Goal: Transaction & Acquisition: Purchase product/service

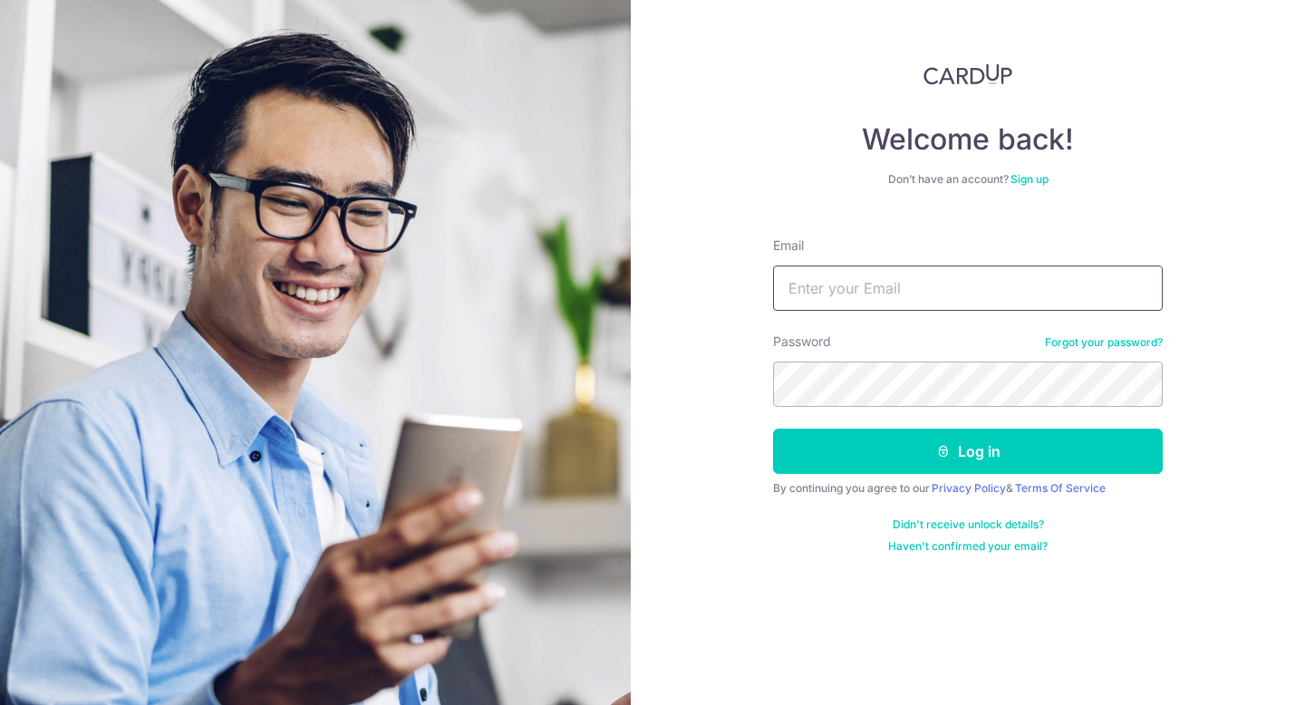
click at [858, 286] on input "Email" at bounding box center [968, 288] width 390 height 45
type input "[EMAIL_ADDRESS][DOMAIN_NAME]"
click at [773, 429] on button "Log in" at bounding box center [968, 451] width 390 height 45
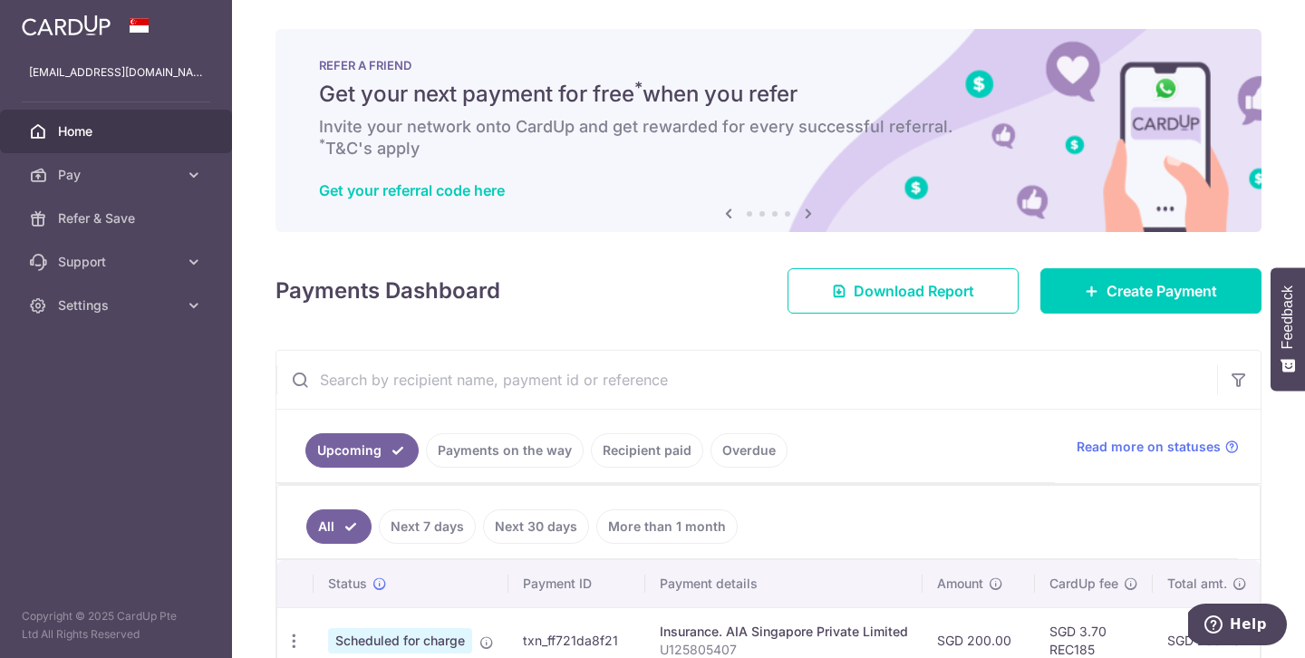
click at [593, 139] on h6 "Invite your network onto CardUp and get rewarded for every successful referral.…" at bounding box center [768, 138] width 899 height 44
click at [806, 212] on icon at bounding box center [809, 213] width 22 height 23
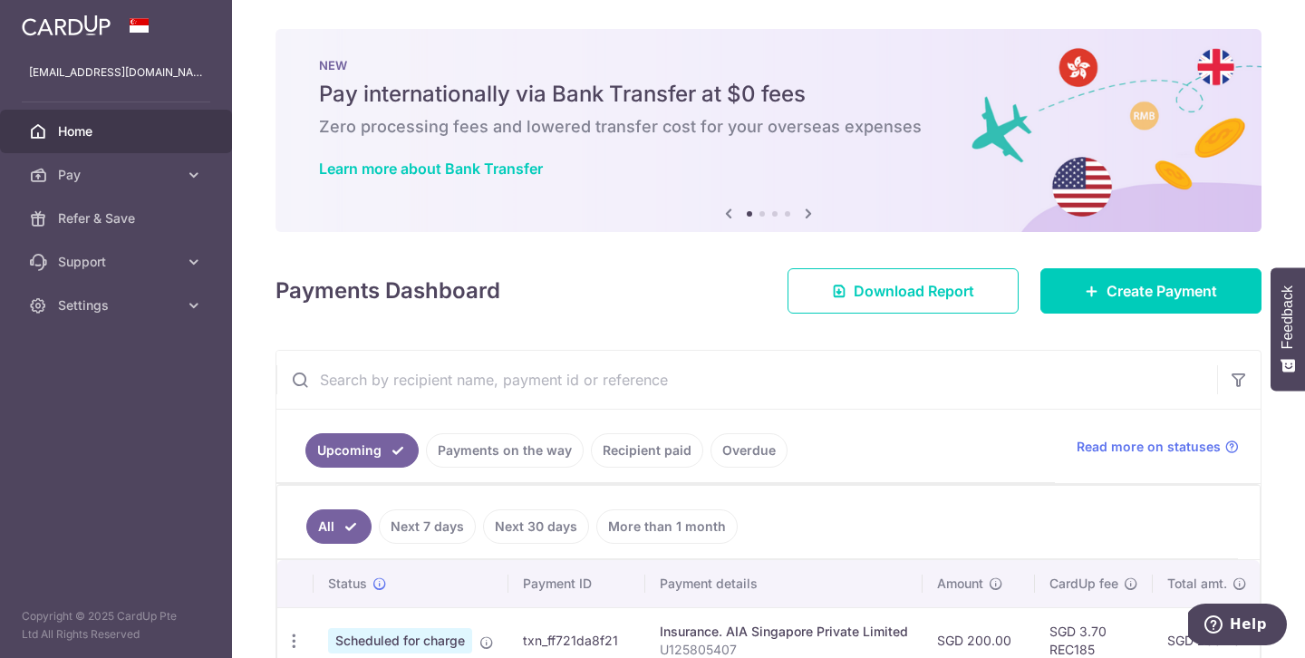
click at [806, 212] on icon at bounding box center [809, 213] width 22 height 23
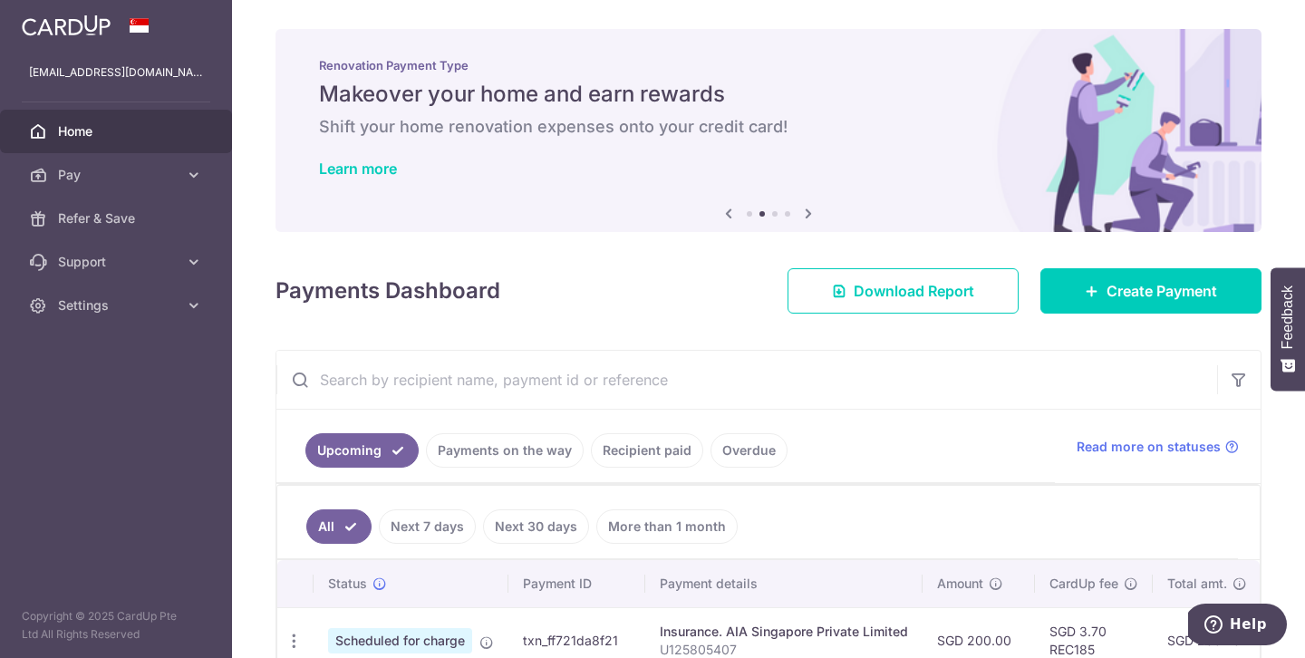
click at [806, 212] on icon at bounding box center [809, 213] width 22 height 23
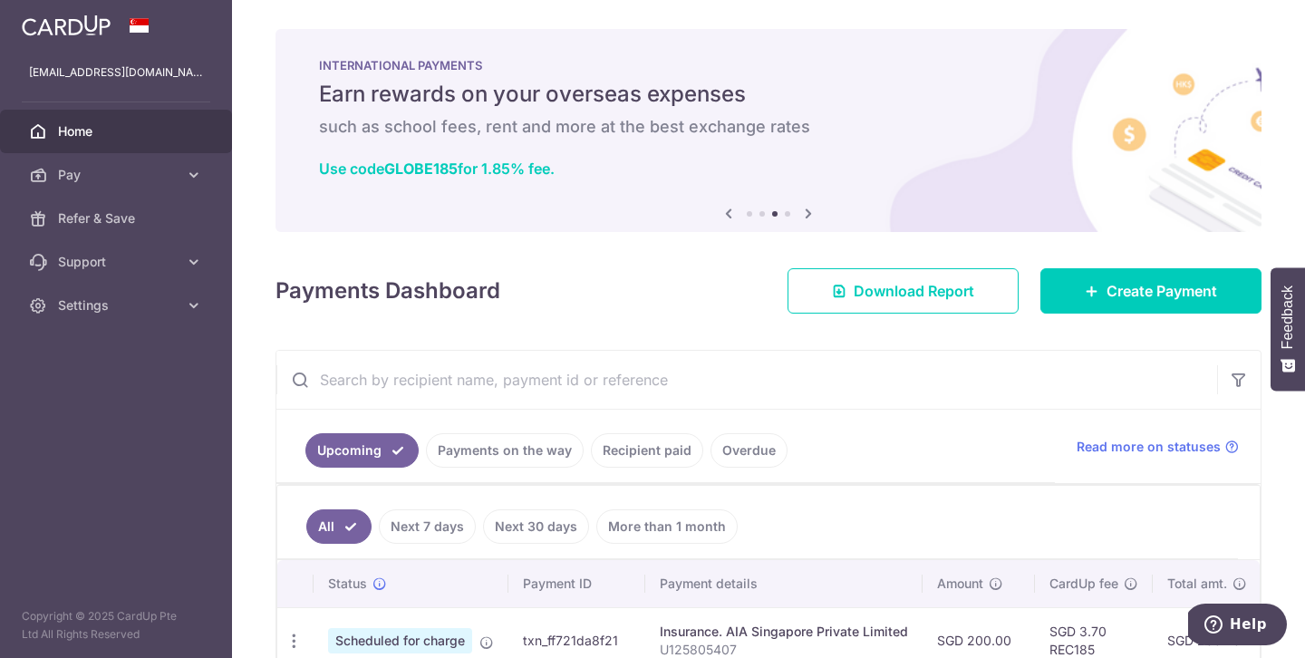
click at [806, 212] on icon at bounding box center [809, 213] width 22 height 23
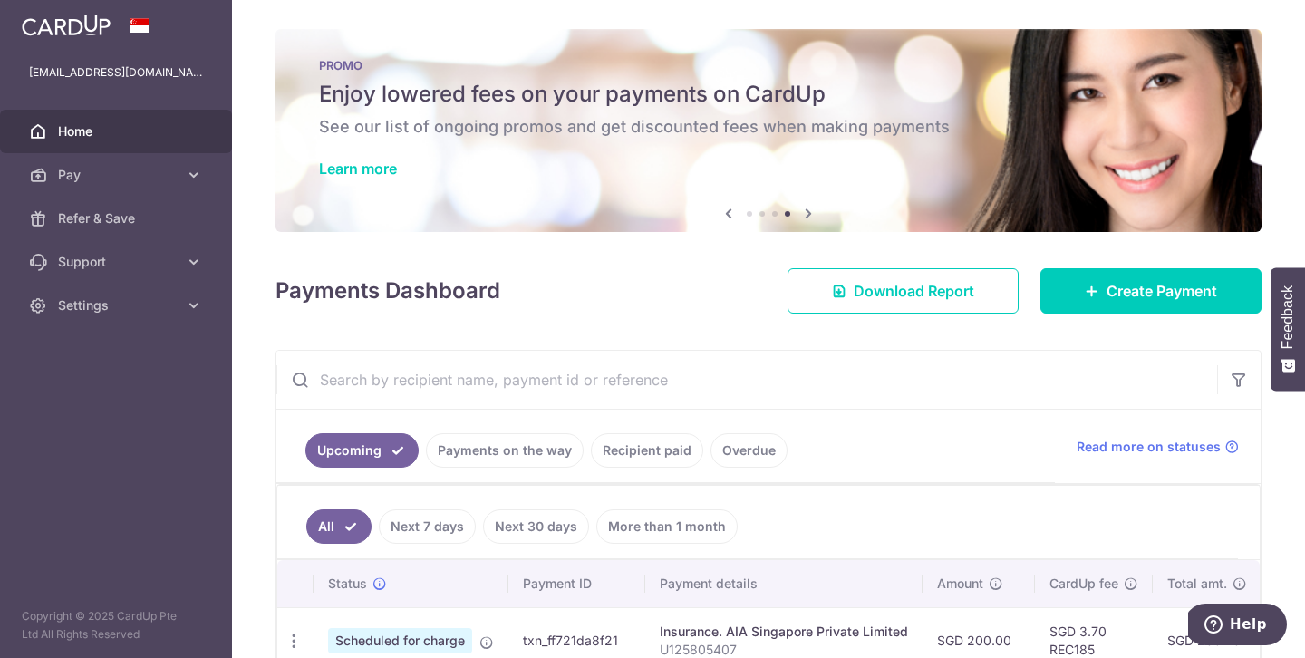
click at [538, 121] on h6 "See our list of ongoing promos and get discounted fees when making payments" at bounding box center [768, 127] width 899 height 22
click at [368, 166] on link "Learn more" at bounding box center [358, 169] width 78 height 18
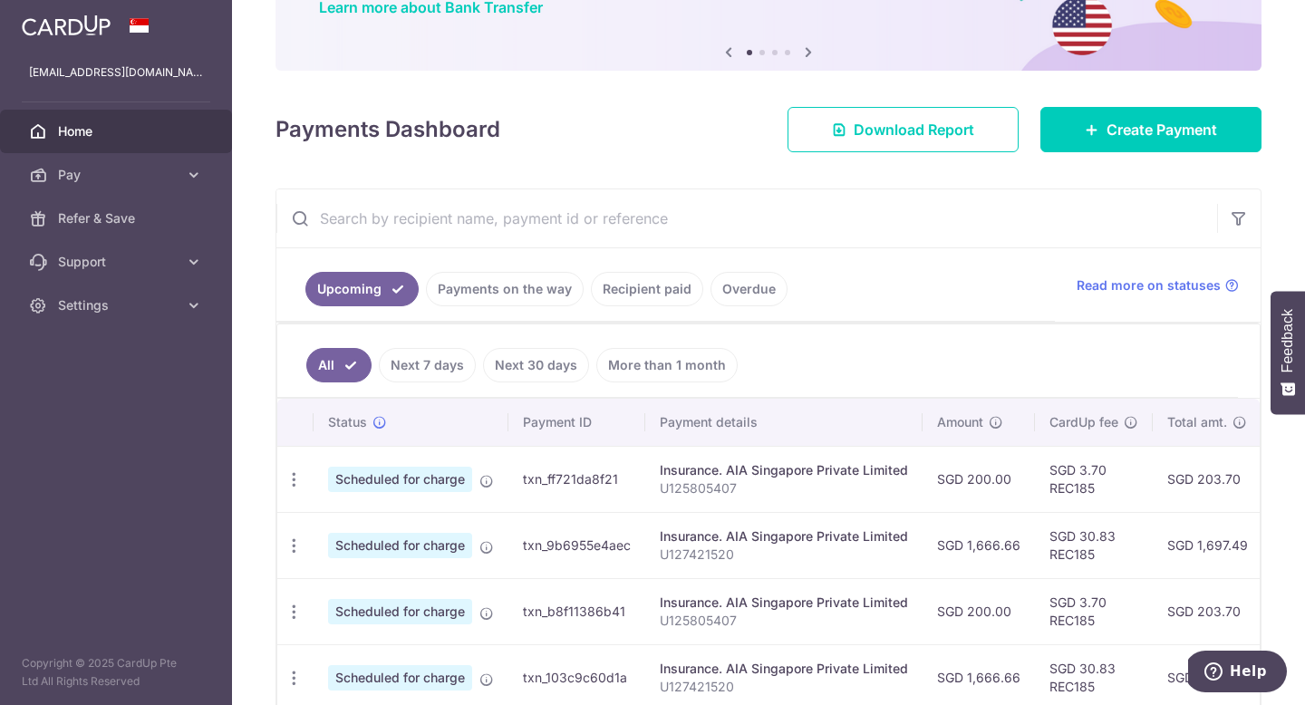
scroll to position [158, 0]
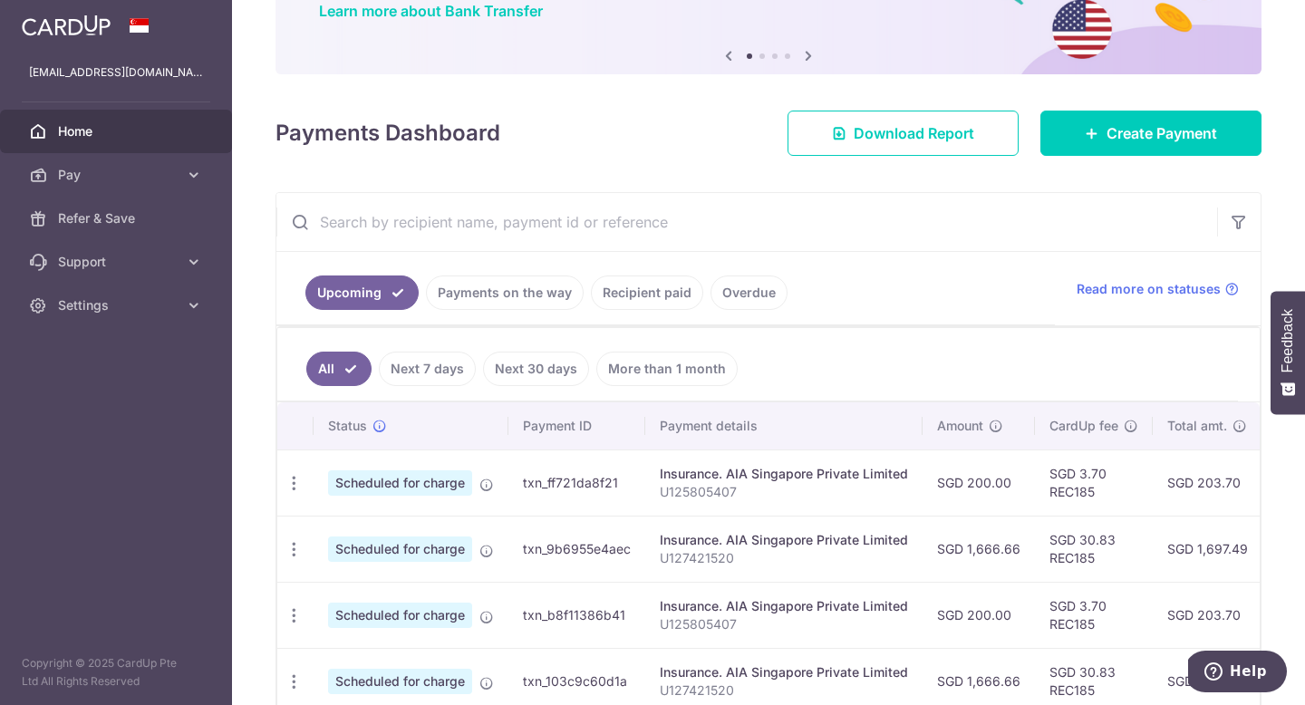
drag, startPoint x: 946, startPoint y: 483, endPoint x: 1007, endPoint y: 482, distance: 60.7
click at [1007, 482] on td "SGD 200.00" at bounding box center [979, 483] width 112 height 66
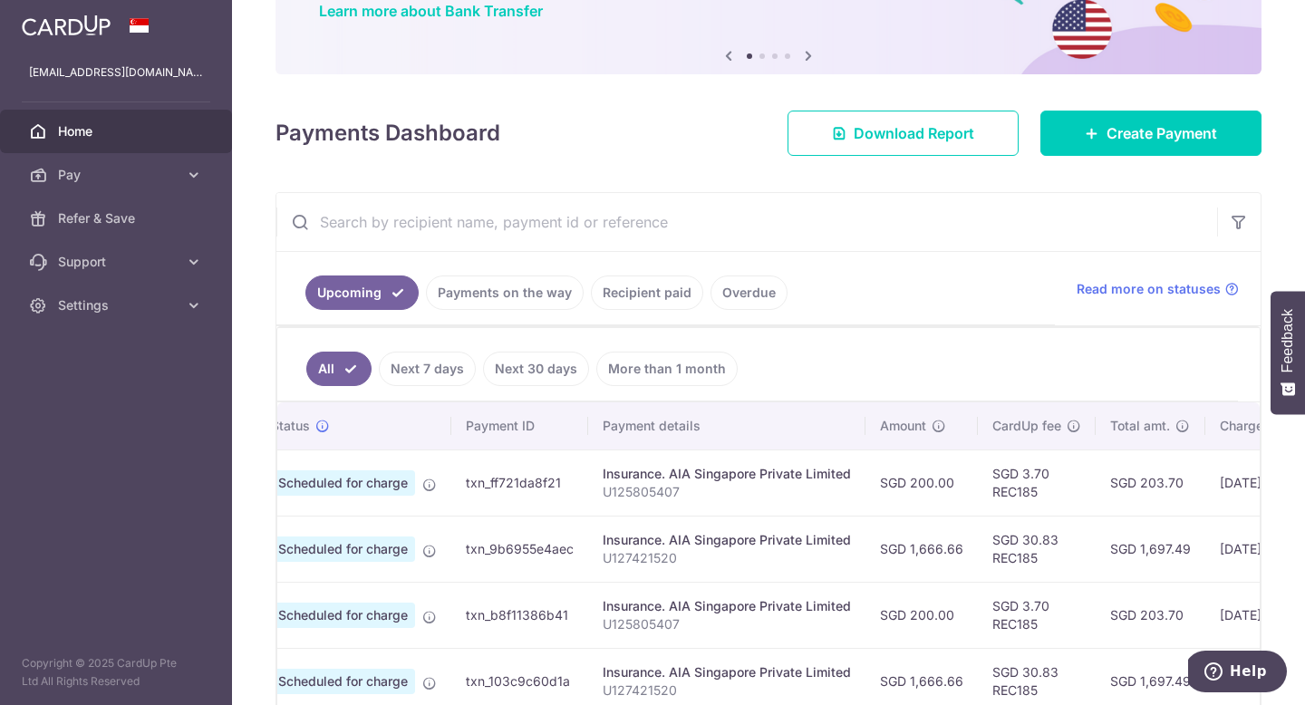
scroll to position [0, 65]
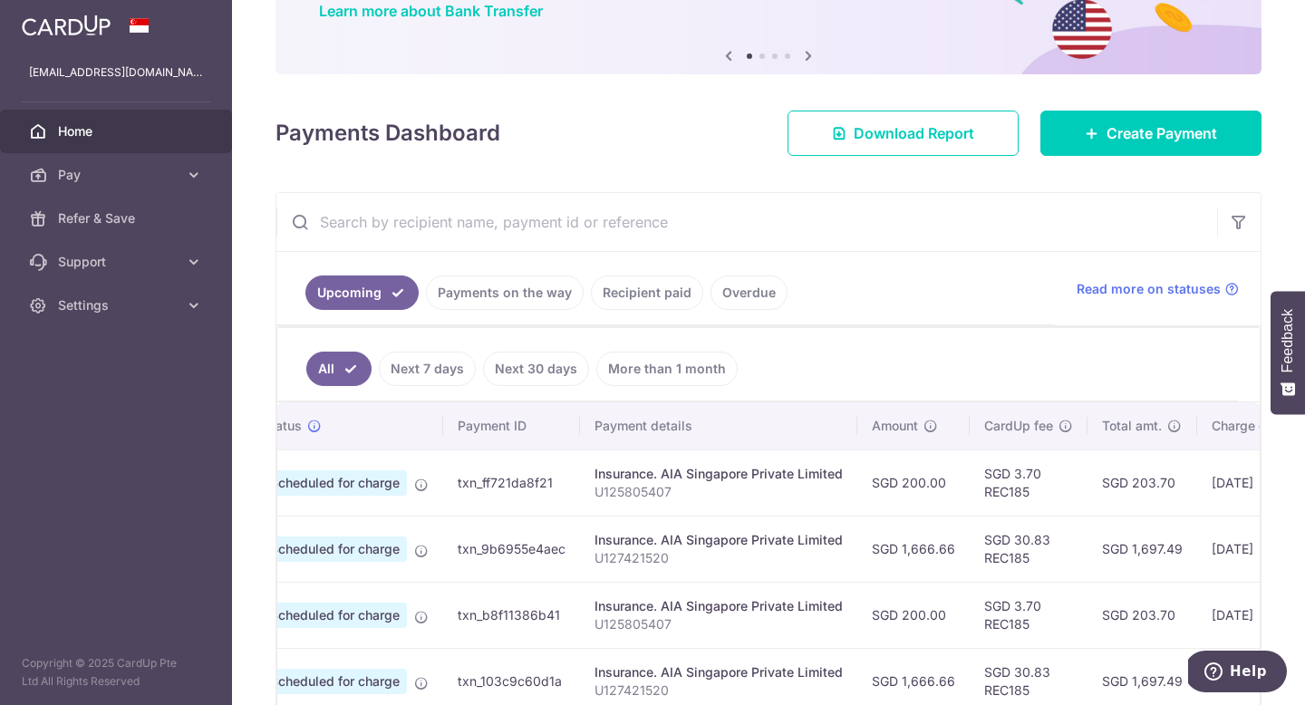
drag, startPoint x: 1211, startPoint y: 482, endPoint x: 1186, endPoint y: 488, distance: 26.0
click at [1186, 488] on td "SGD 203.70" at bounding box center [1143, 483] width 110 height 66
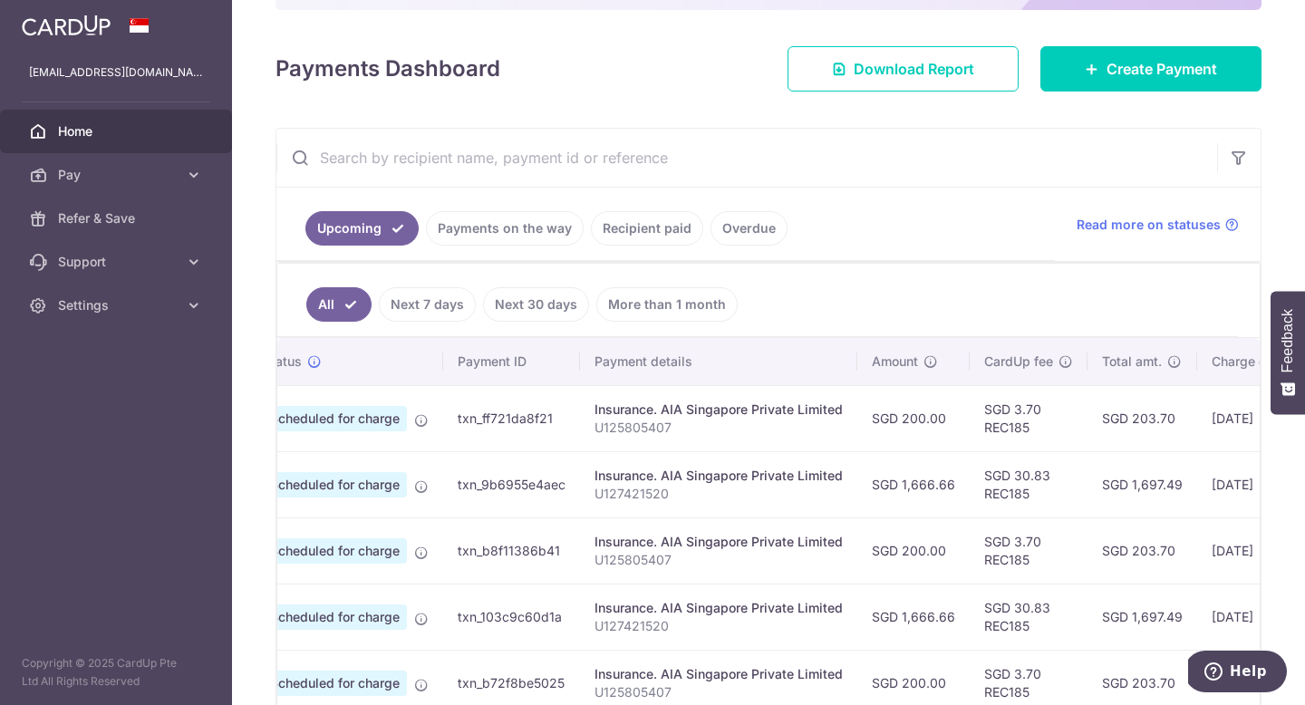
scroll to position [223, 0]
drag, startPoint x: 1021, startPoint y: 474, endPoint x: 1048, endPoint y: 475, distance: 26.3
click at [1048, 475] on td "SGD 30.83 REC185" at bounding box center [1029, 483] width 118 height 66
click at [1016, 474] on td "SGD 30.83 REC185" at bounding box center [1029, 483] width 118 height 66
drag, startPoint x: 1016, startPoint y: 474, endPoint x: 1041, endPoint y: 474, distance: 24.5
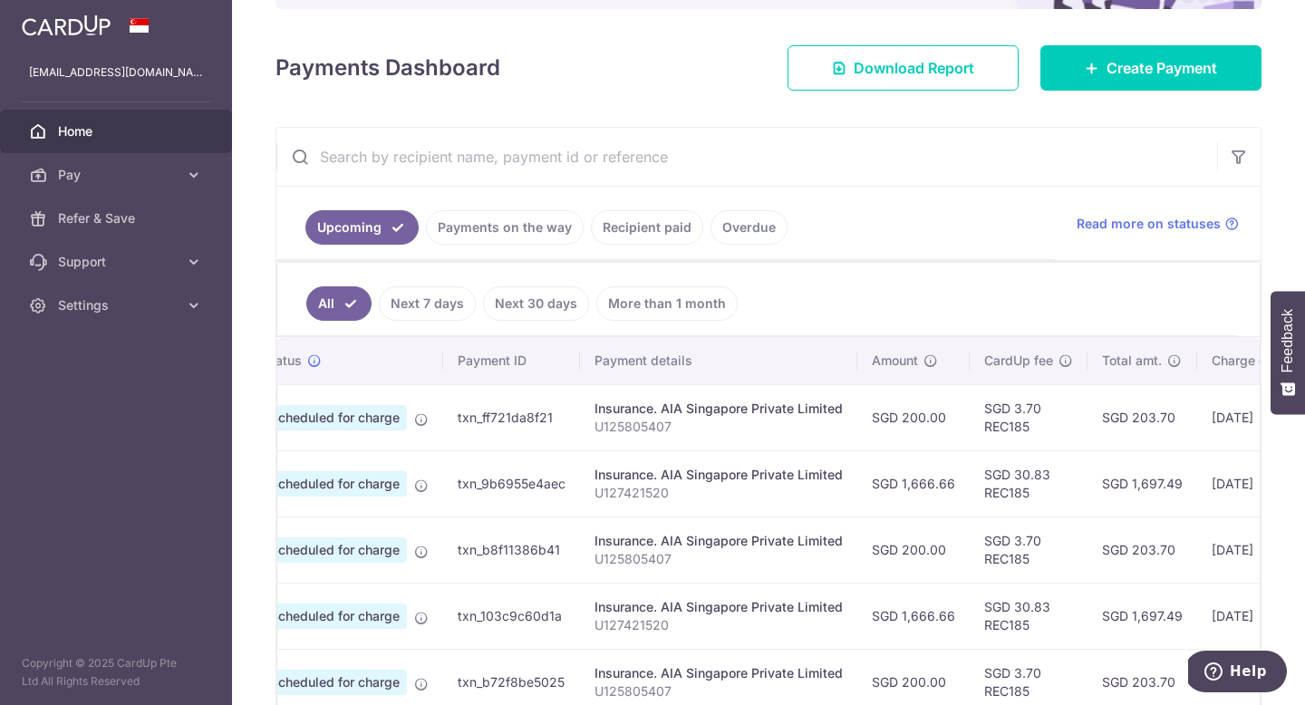
click at [1041, 474] on td "SGD 30.83 REC185" at bounding box center [1029, 483] width 118 height 66
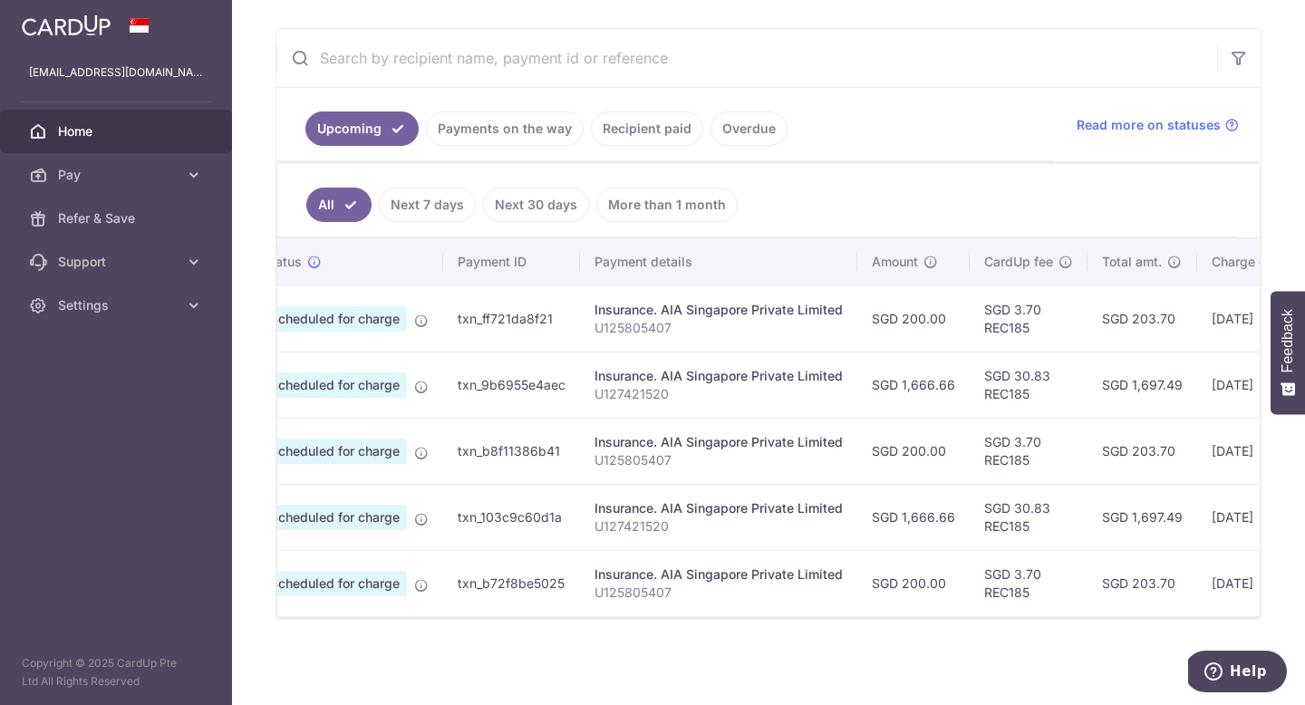
scroll to position [0, 0]
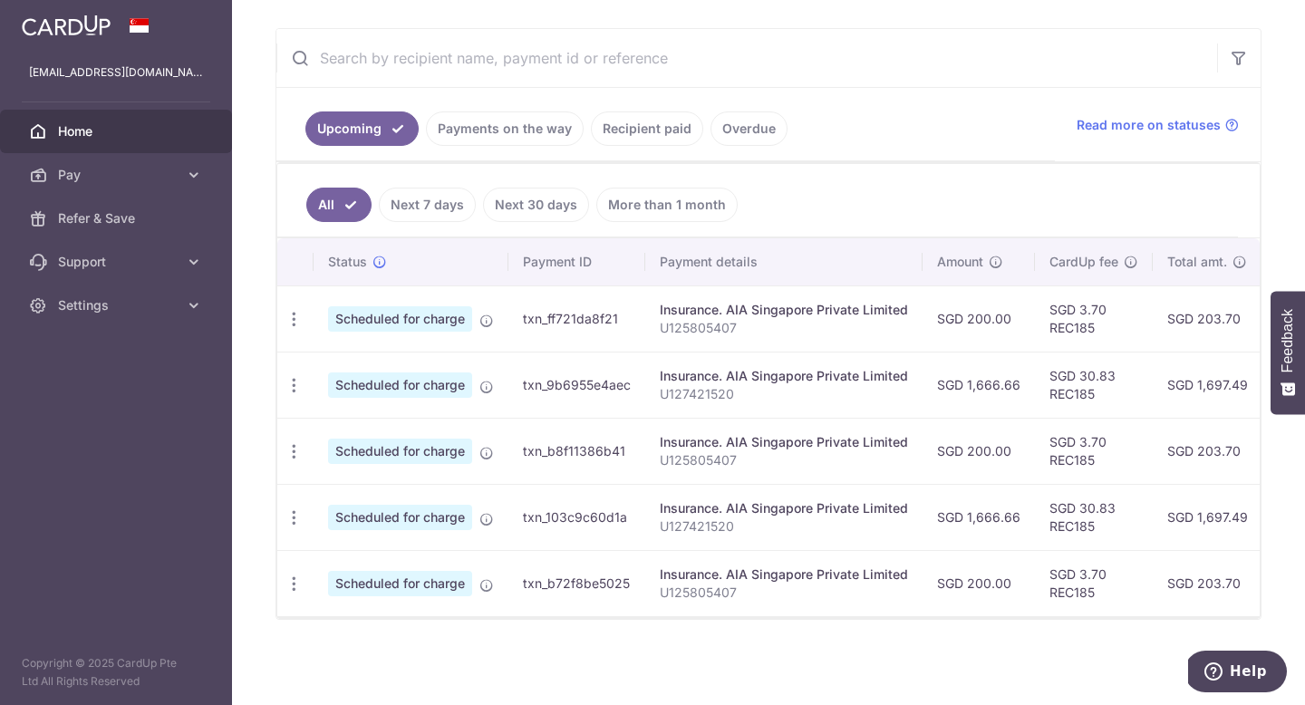
click at [421, 195] on link "Next 7 days" at bounding box center [427, 205] width 97 height 34
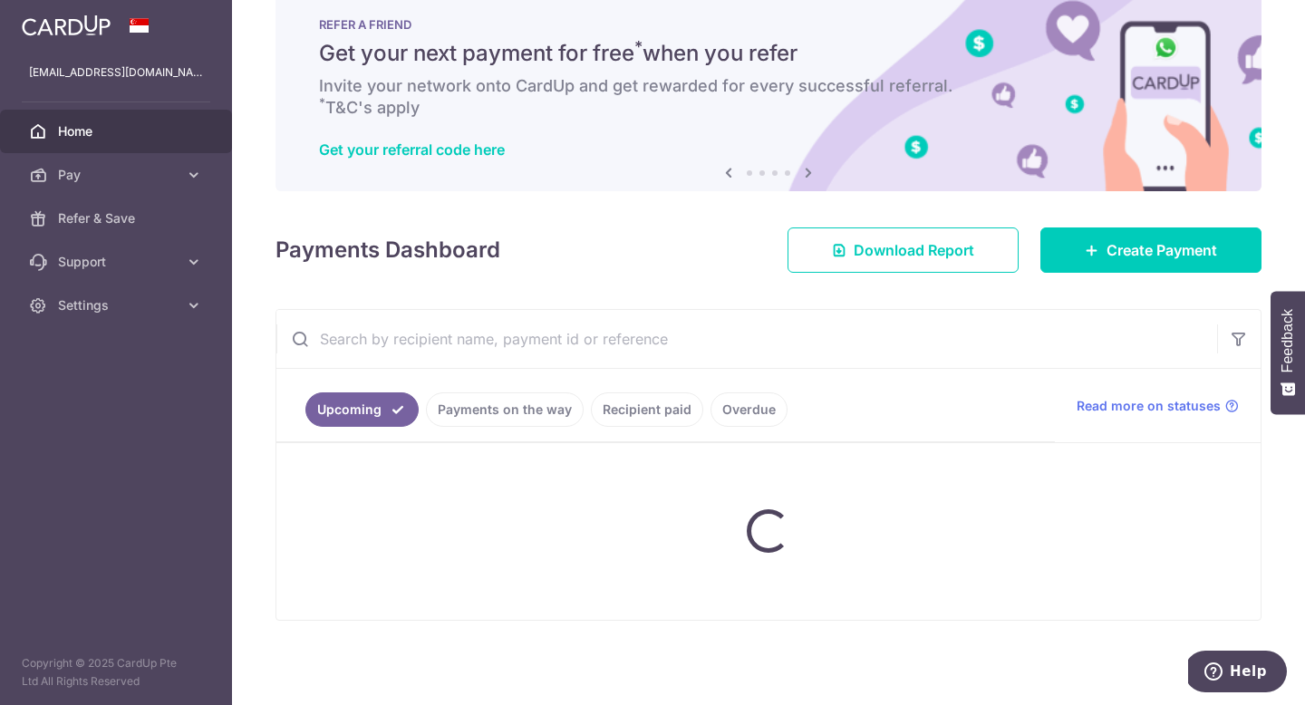
scroll to position [67, 0]
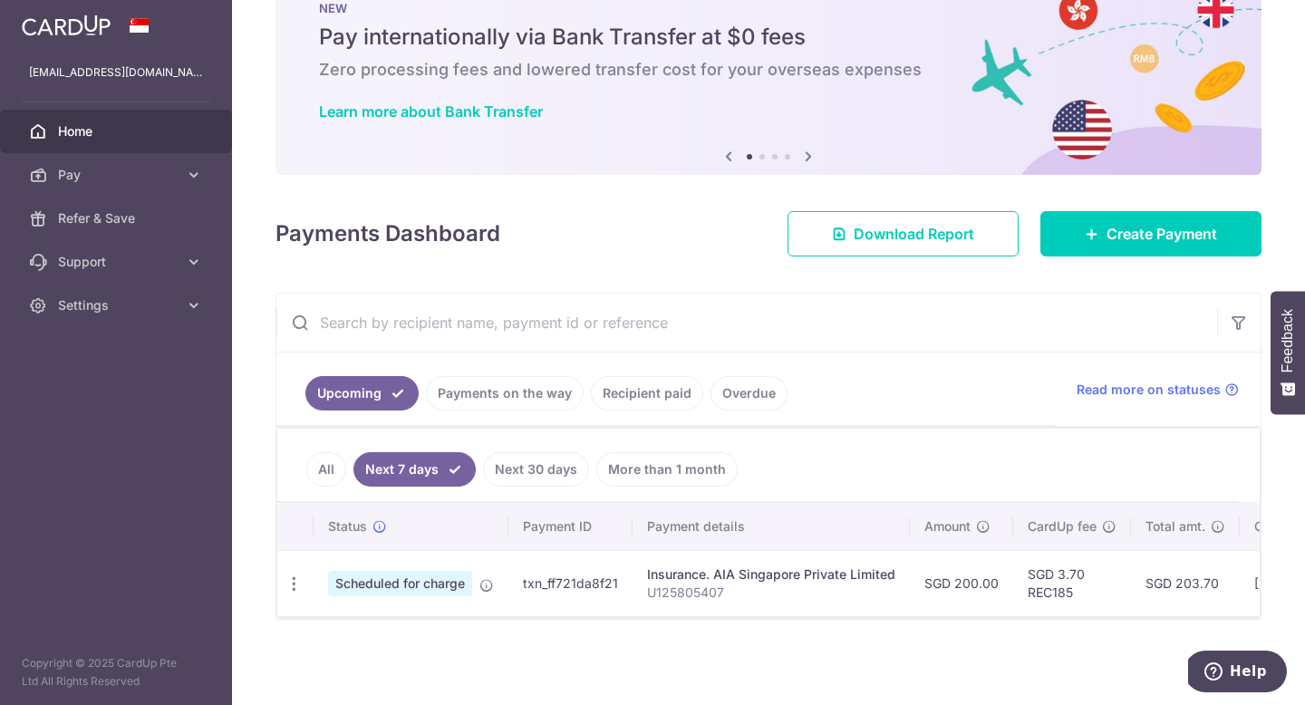
click at [545, 460] on link "Next 30 days" at bounding box center [536, 469] width 106 height 34
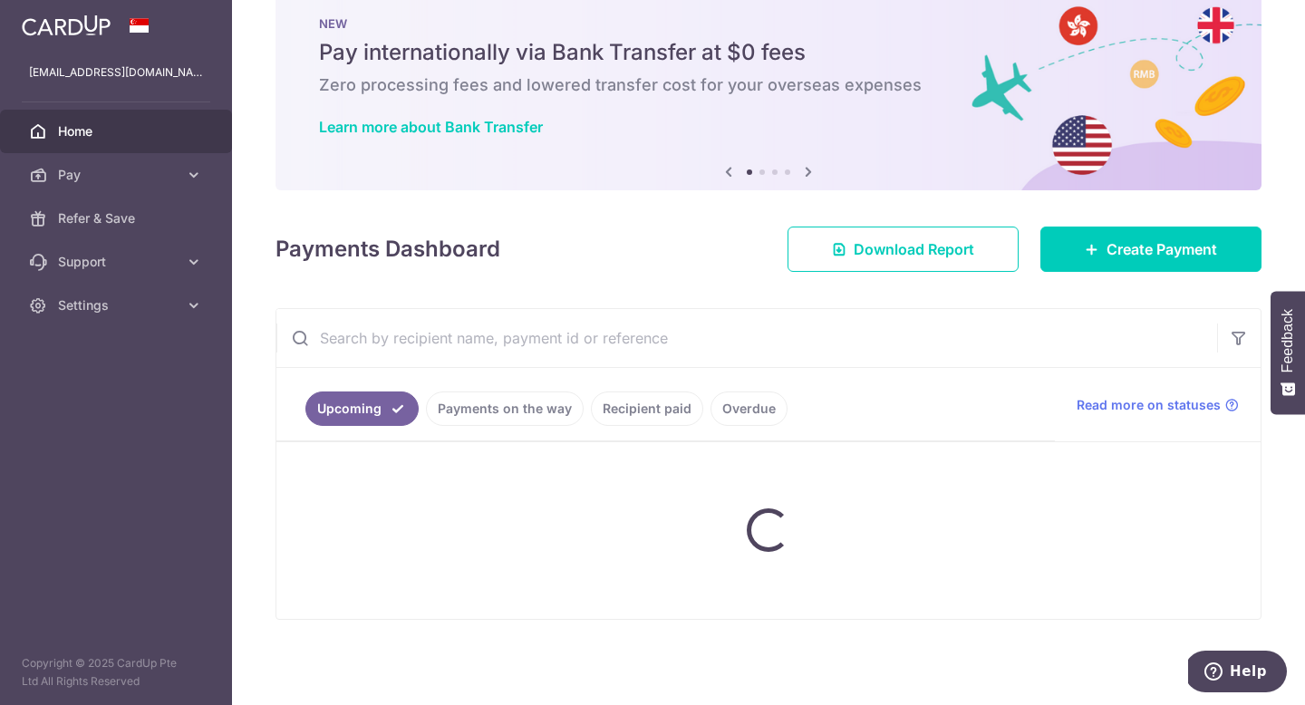
scroll to position [190, 0]
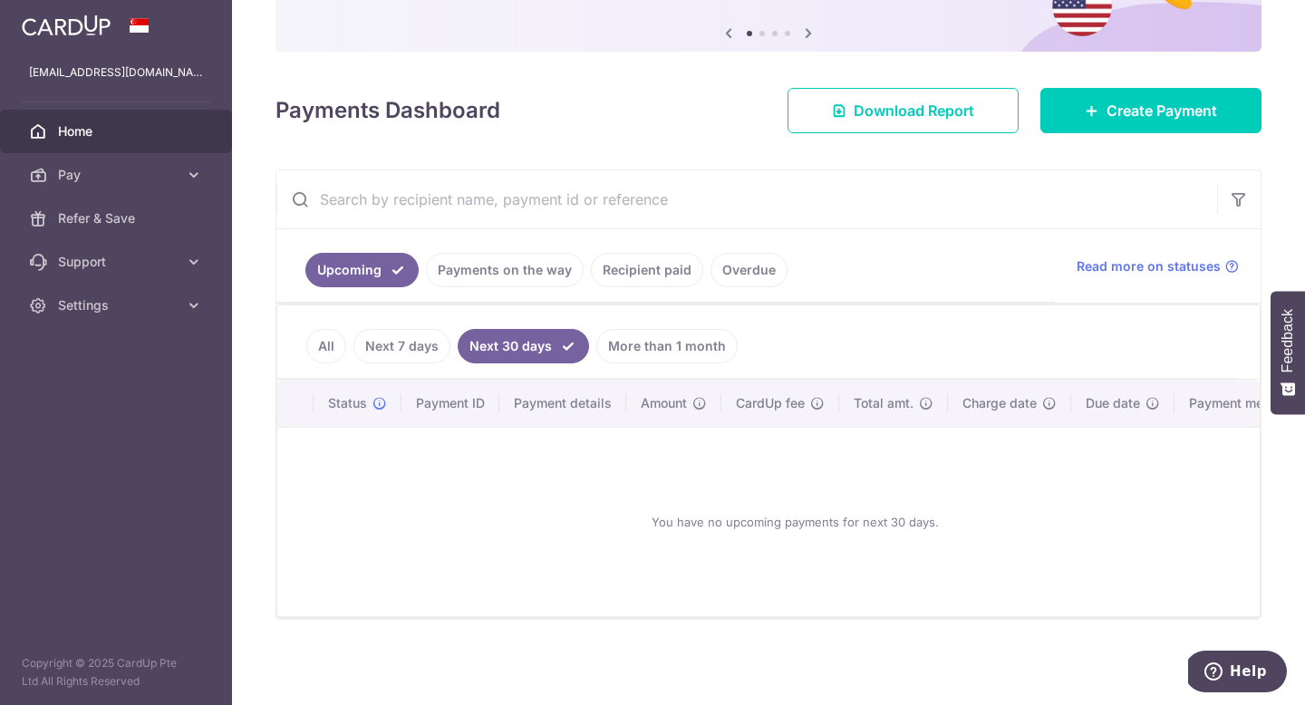
click at [648, 349] on link "More than 1 month" at bounding box center [666, 346] width 141 height 34
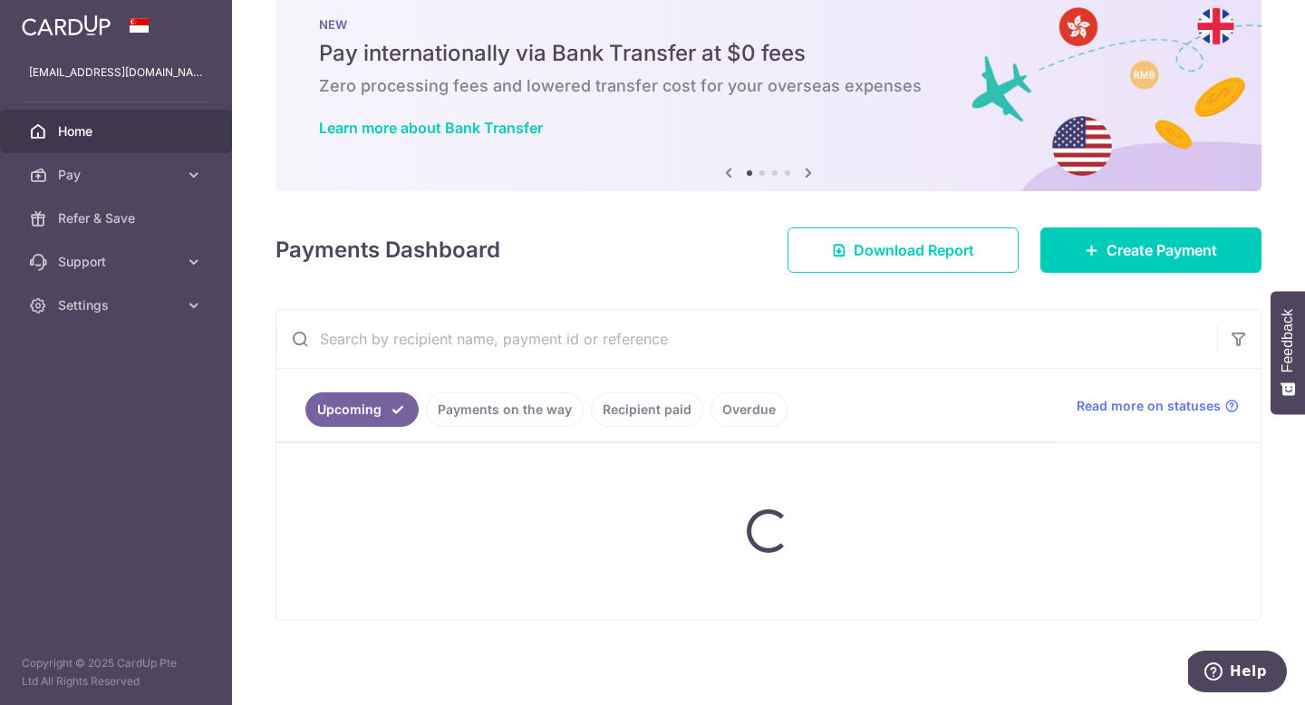
scroll to position [266, 0]
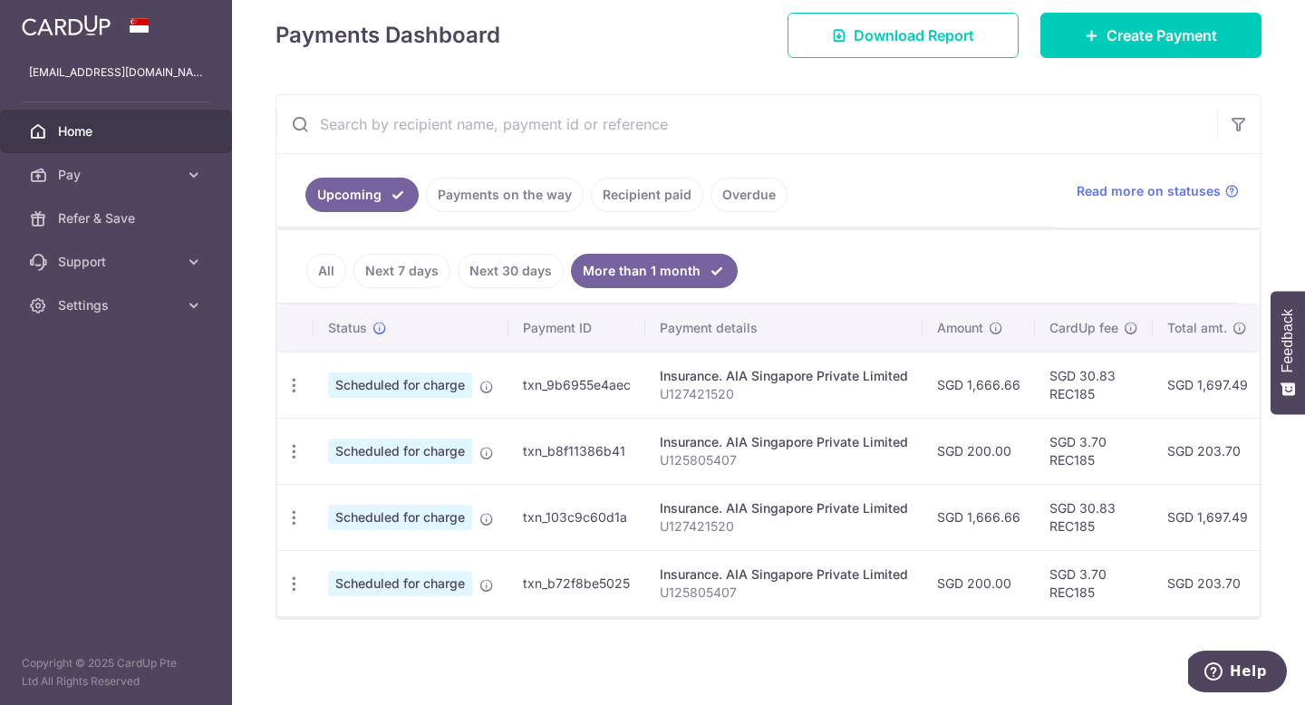
click at [332, 263] on link "All" at bounding box center [326, 271] width 40 height 34
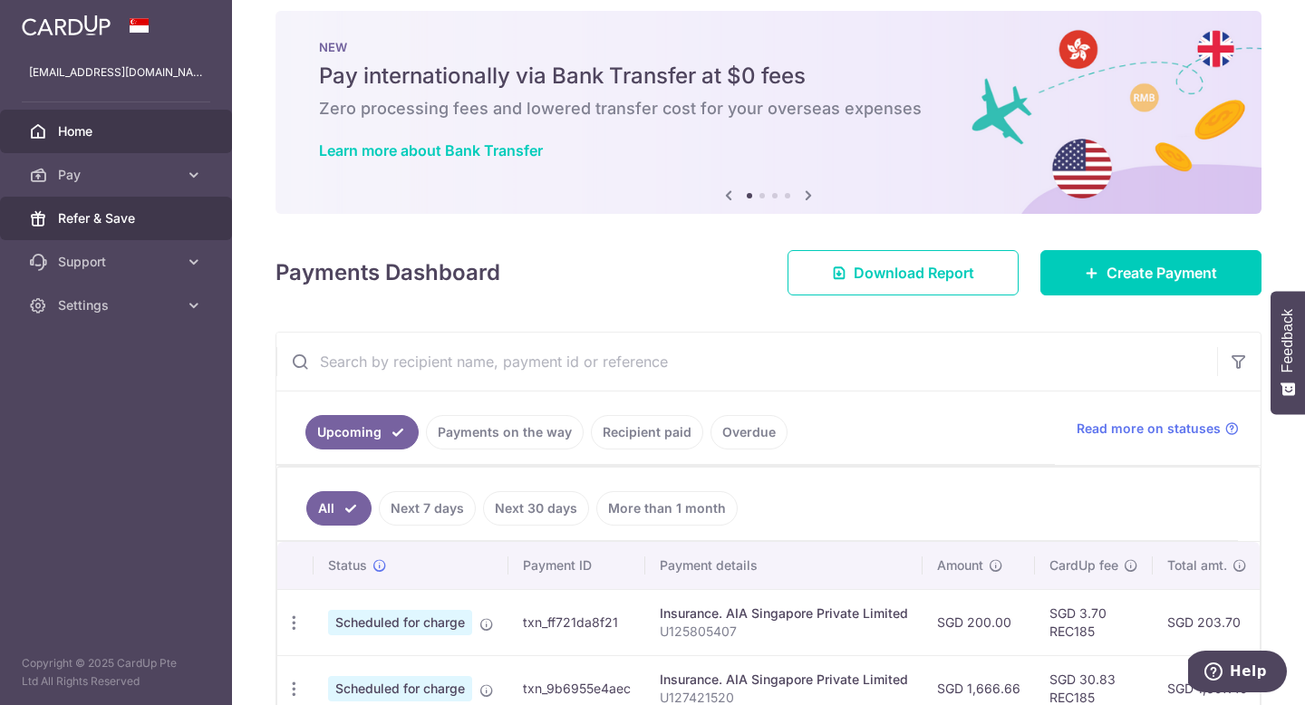
scroll to position [0, 0]
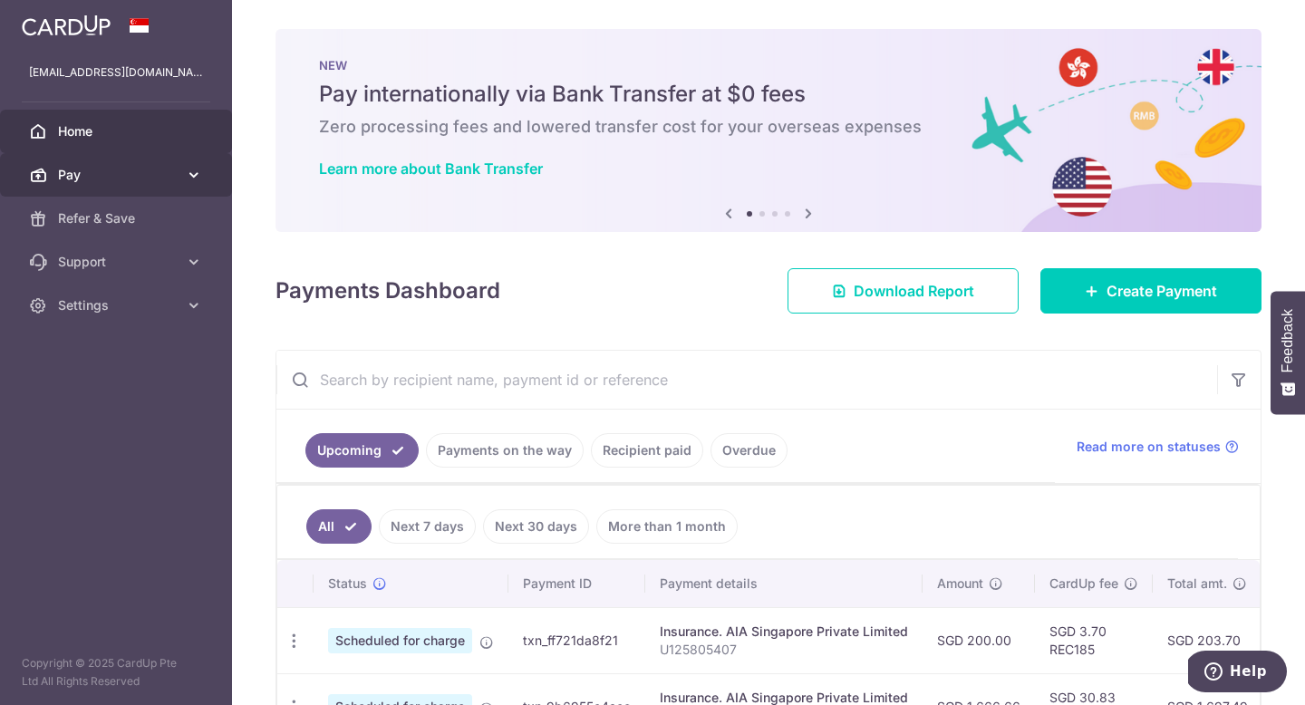
click at [69, 181] on span "Pay" at bounding box center [118, 175] width 120 height 18
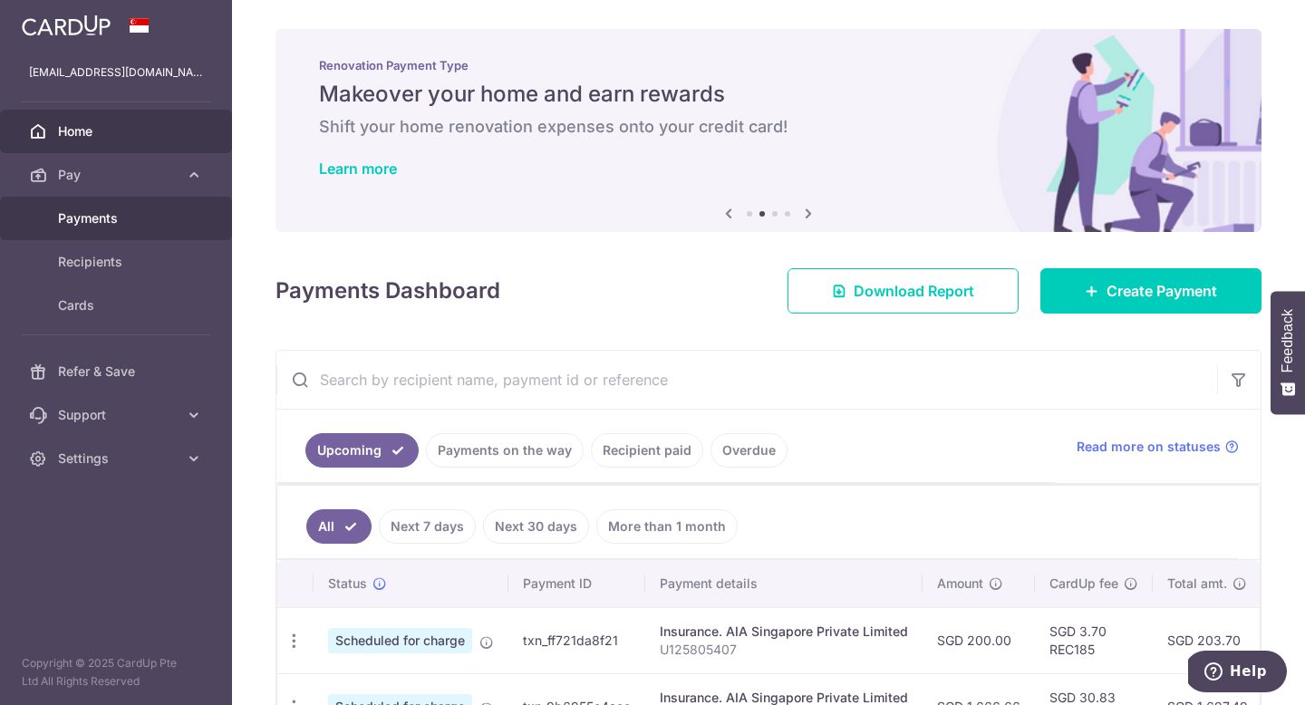
click at [130, 221] on span "Payments" at bounding box center [118, 218] width 120 height 18
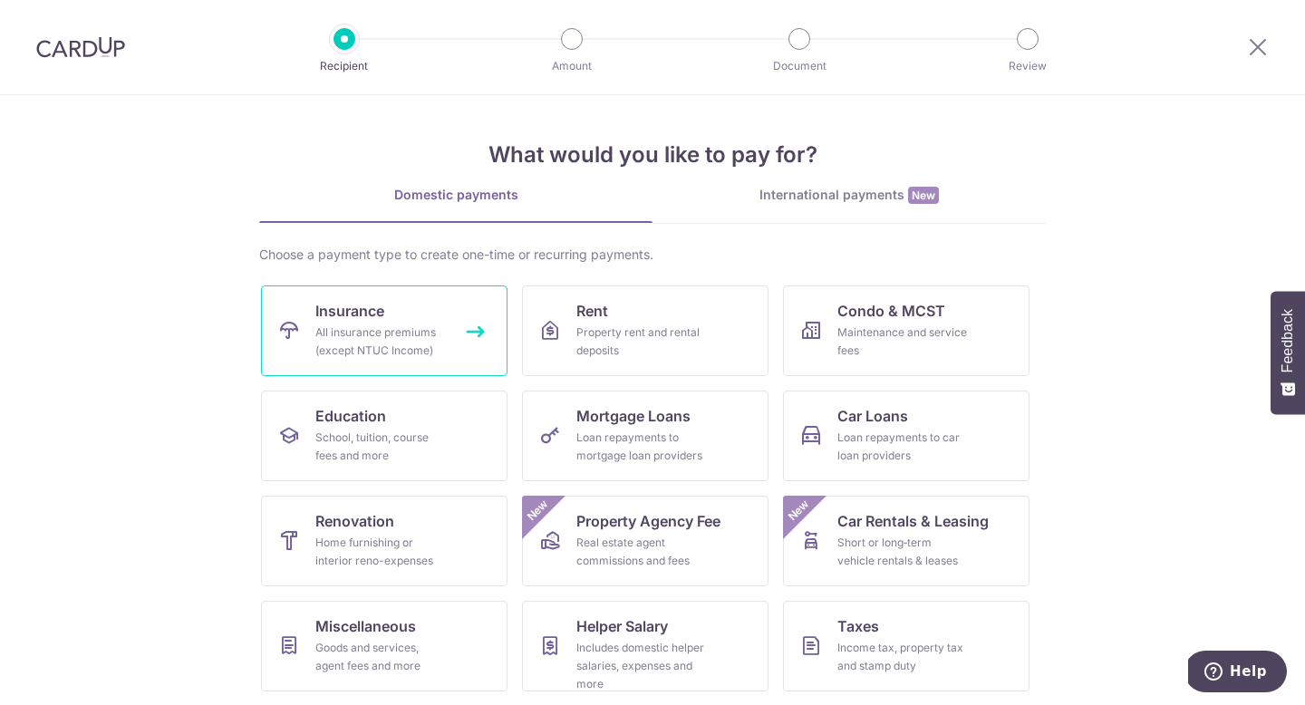
click at [383, 336] on div "All insurance premiums (except NTUC Income)" at bounding box center [380, 342] width 131 height 36
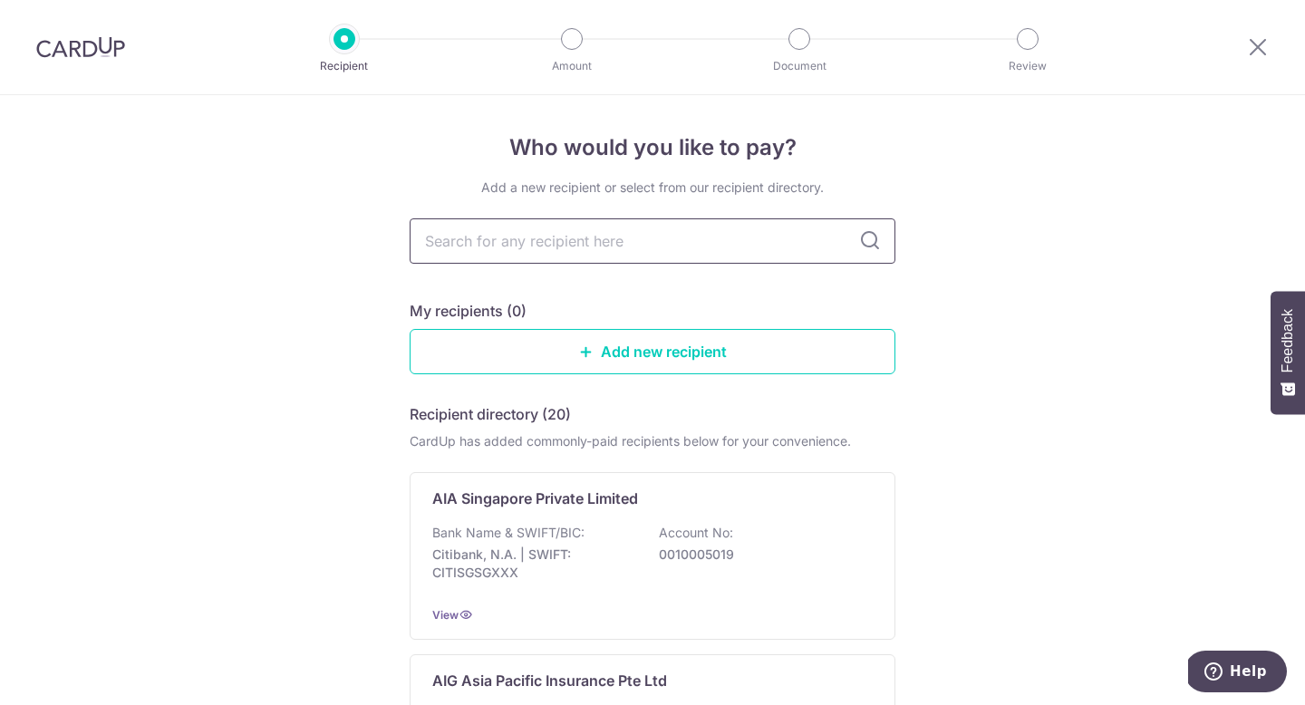
click at [594, 245] on input "text" at bounding box center [653, 240] width 486 height 45
type input "aia"
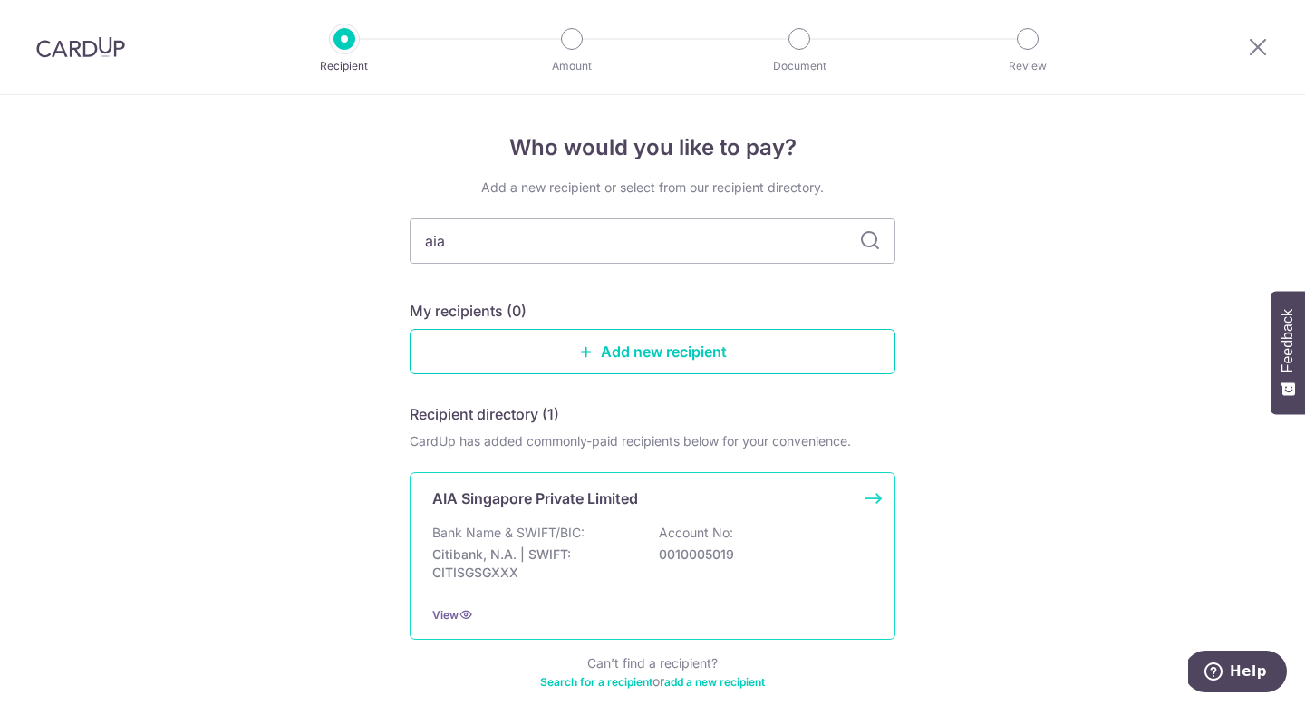
click at [588, 518] on div "AIA Singapore Private Limited Bank Name & SWIFT/BIC: Citibank, N.A. | SWIFT: CI…" at bounding box center [653, 556] width 486 height 168
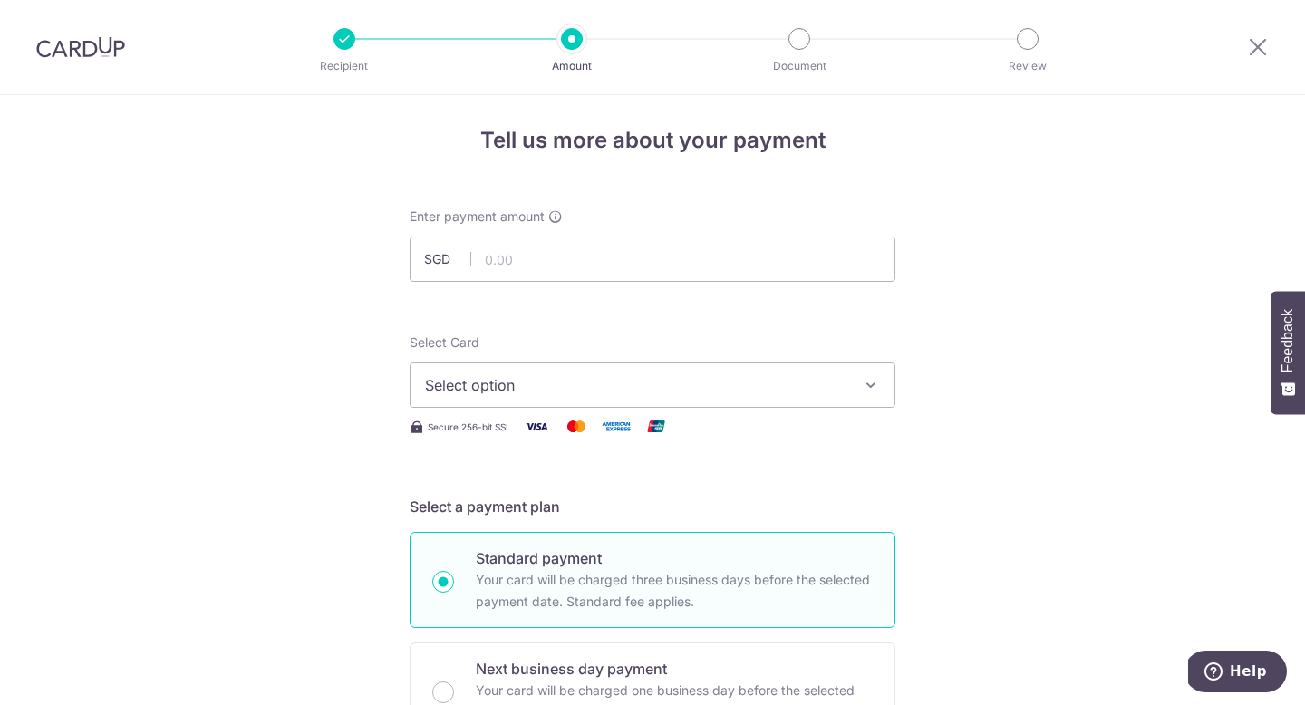
scroll to position [14, 0]
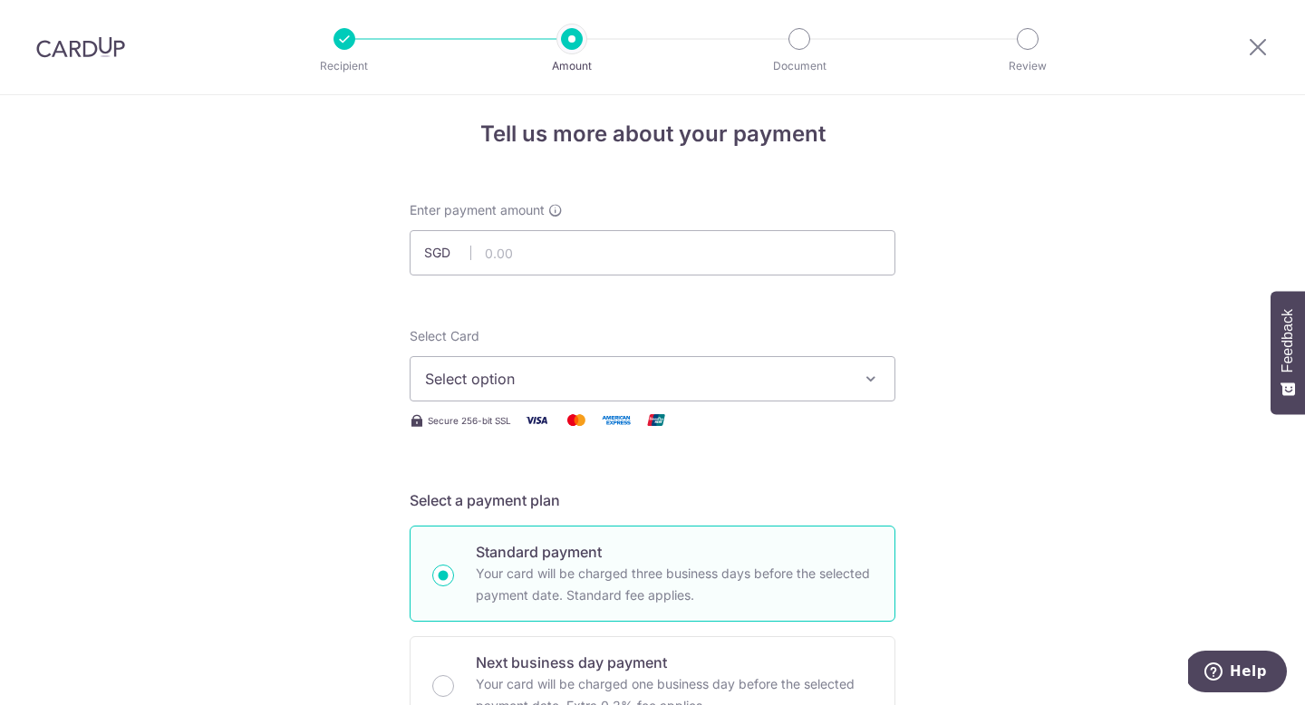
click at [784, 369] on span "Select option" at bounding box center [636, 379] width 422 height 22
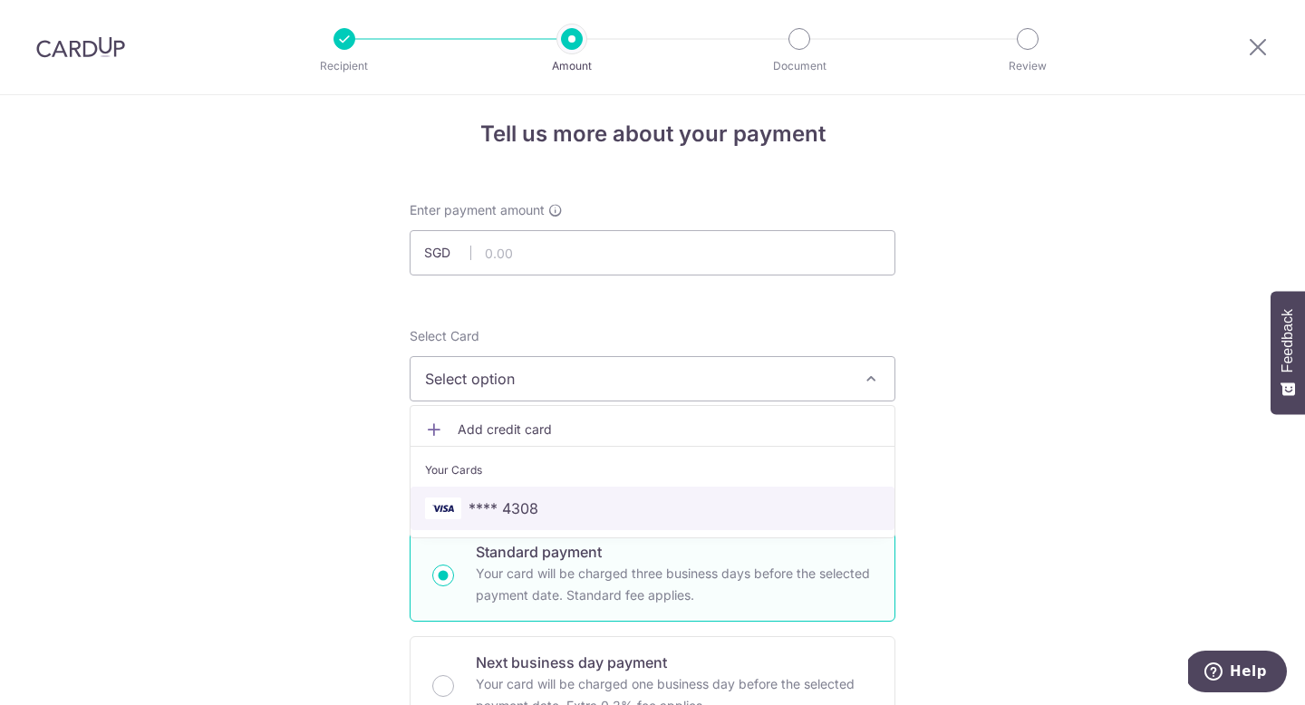
click at [604, 508] on span "**** 4308" at bounding box center [652, 509] width 455 height 22
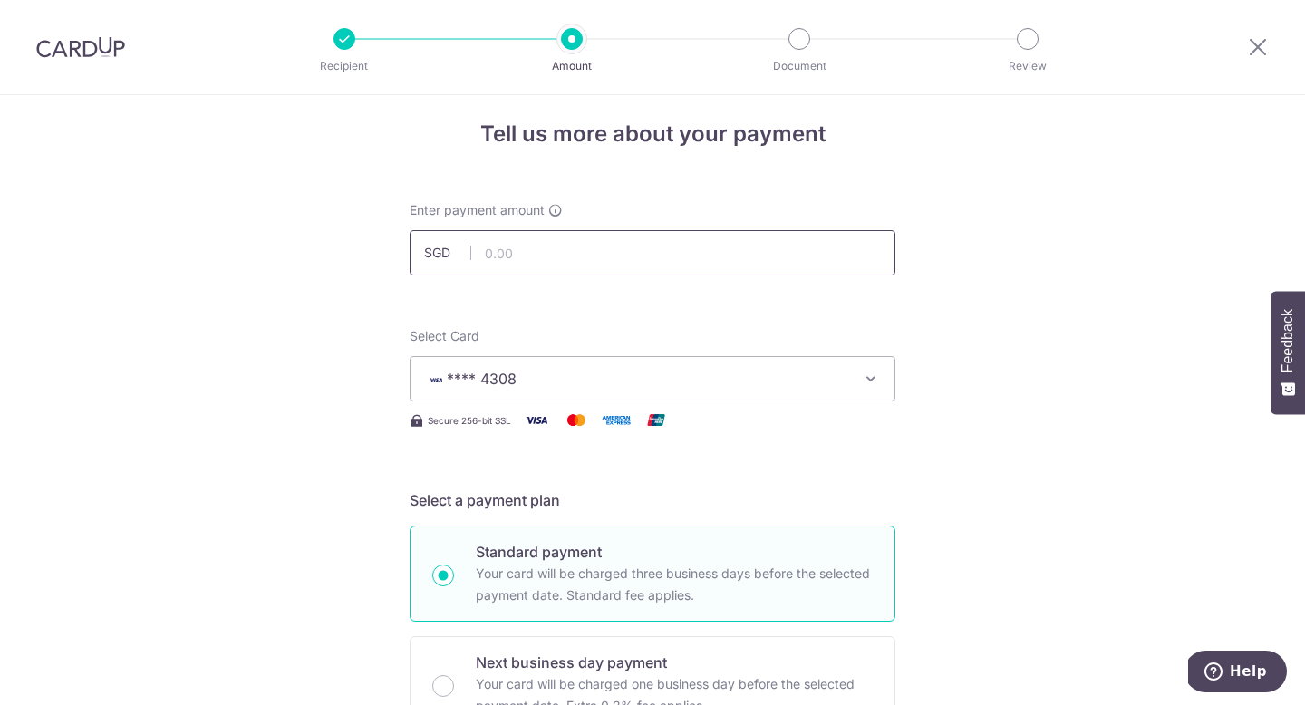
click at [580, 253] on input "text" at bounding box center [653, 252] width 486 height 45
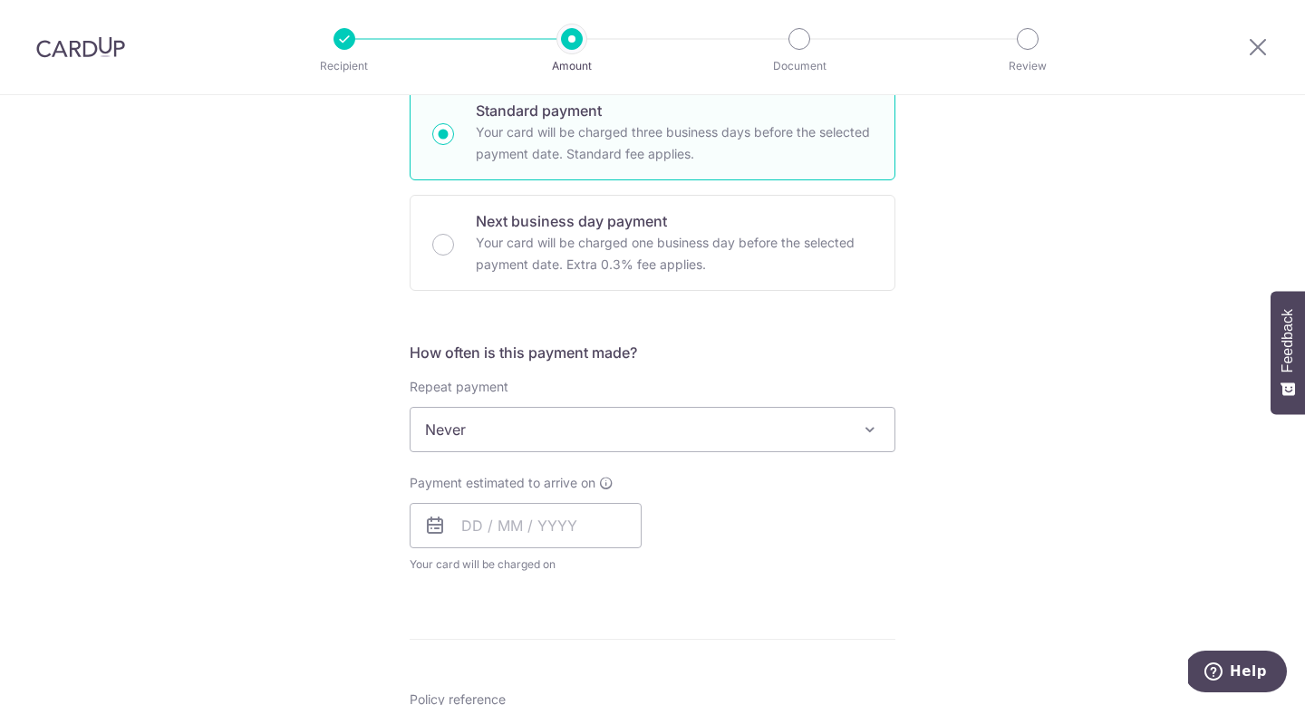
scroll to position [483, 0]
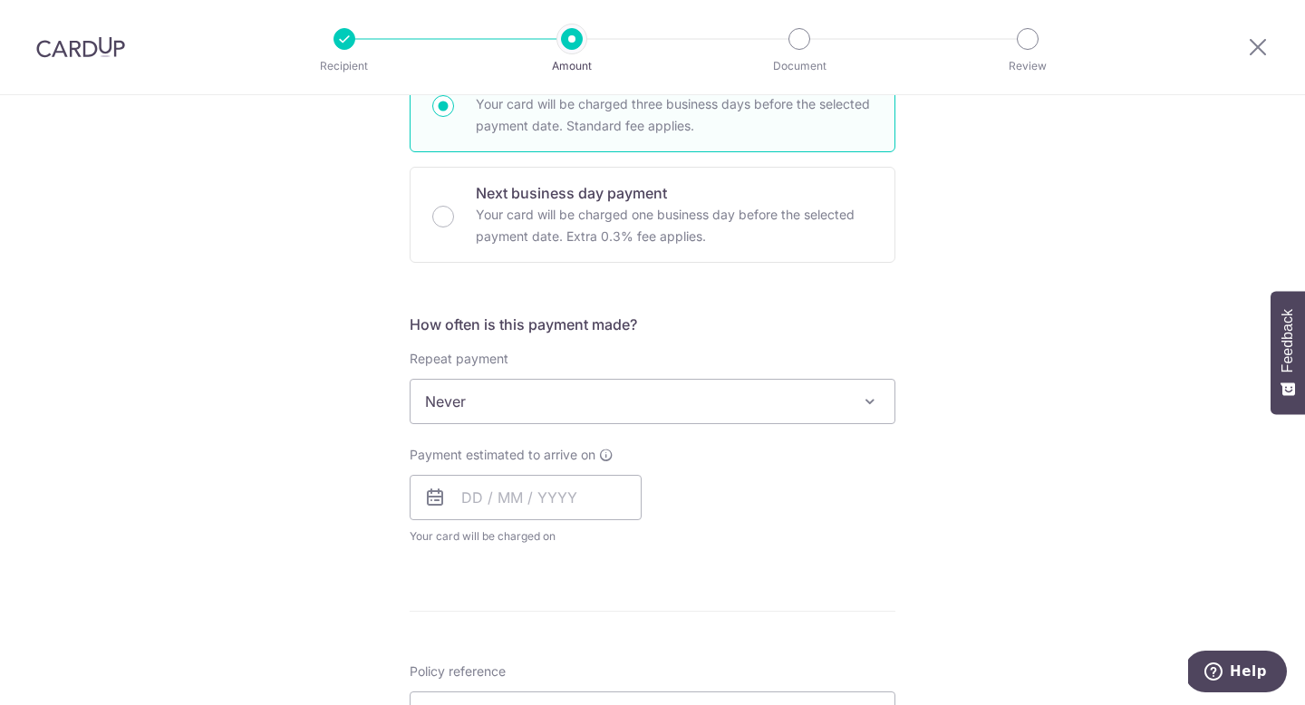
type input "3,208.50"
click at [438, 503] on icon at bounding box center [435, 498] width 22 height 22
click at [428, 502] on icon at bounding box center [435, 498] width 22 height 22
click at [475, 502] on input "text" at bounding box center [526, 497] width 232 height 45
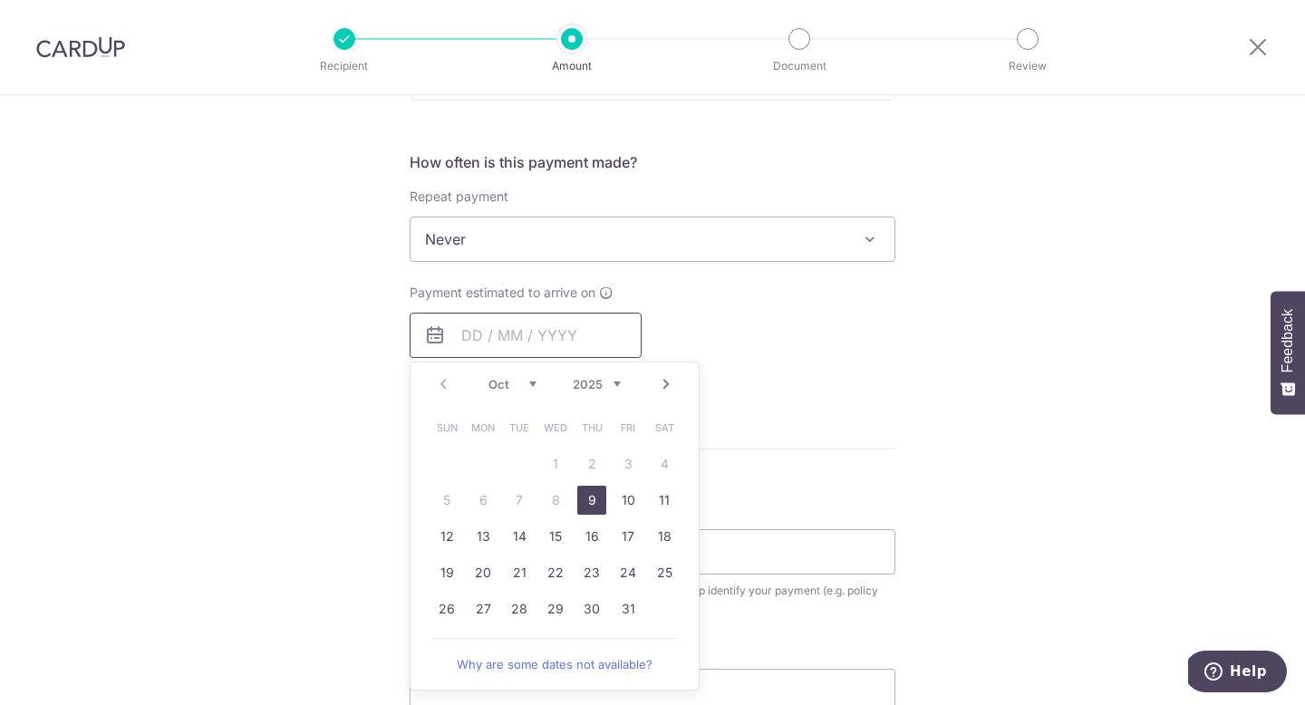
scroll to position [678, 0]
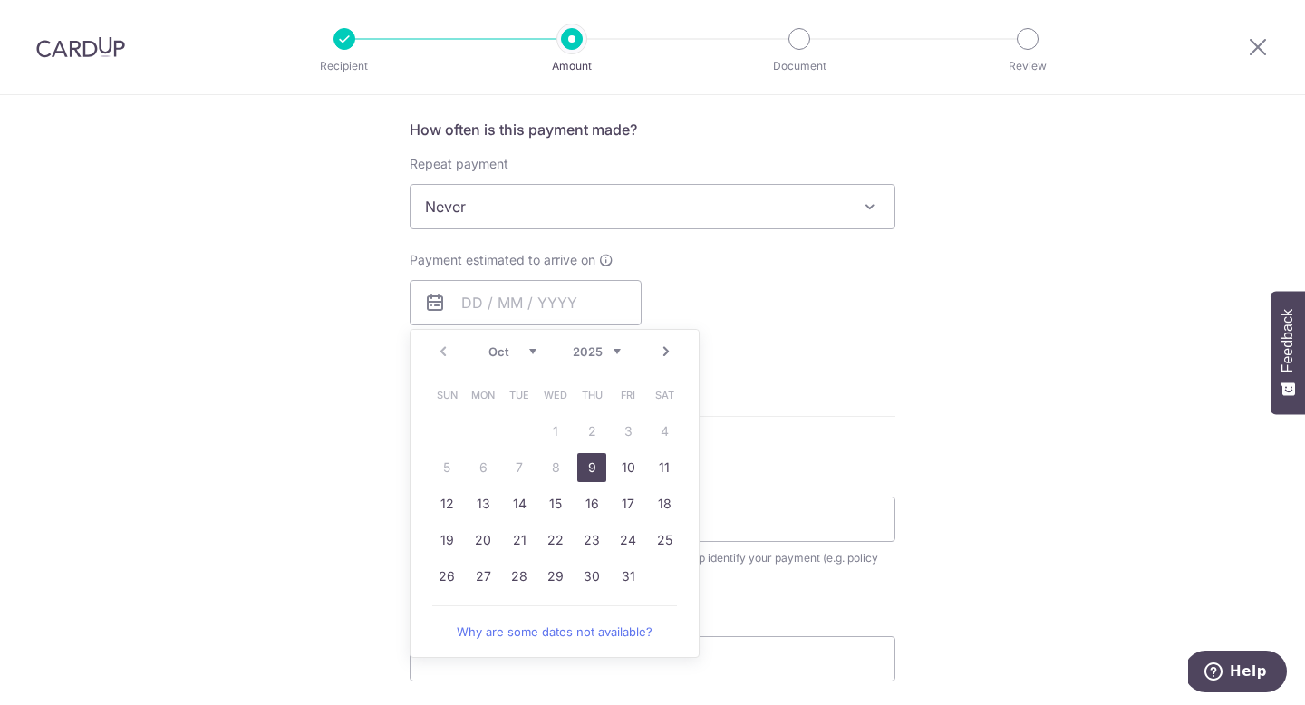
click at [583, 470] on link "9" at bounding box center [591, 467] width 29 height 29
type input "09/10/2025"
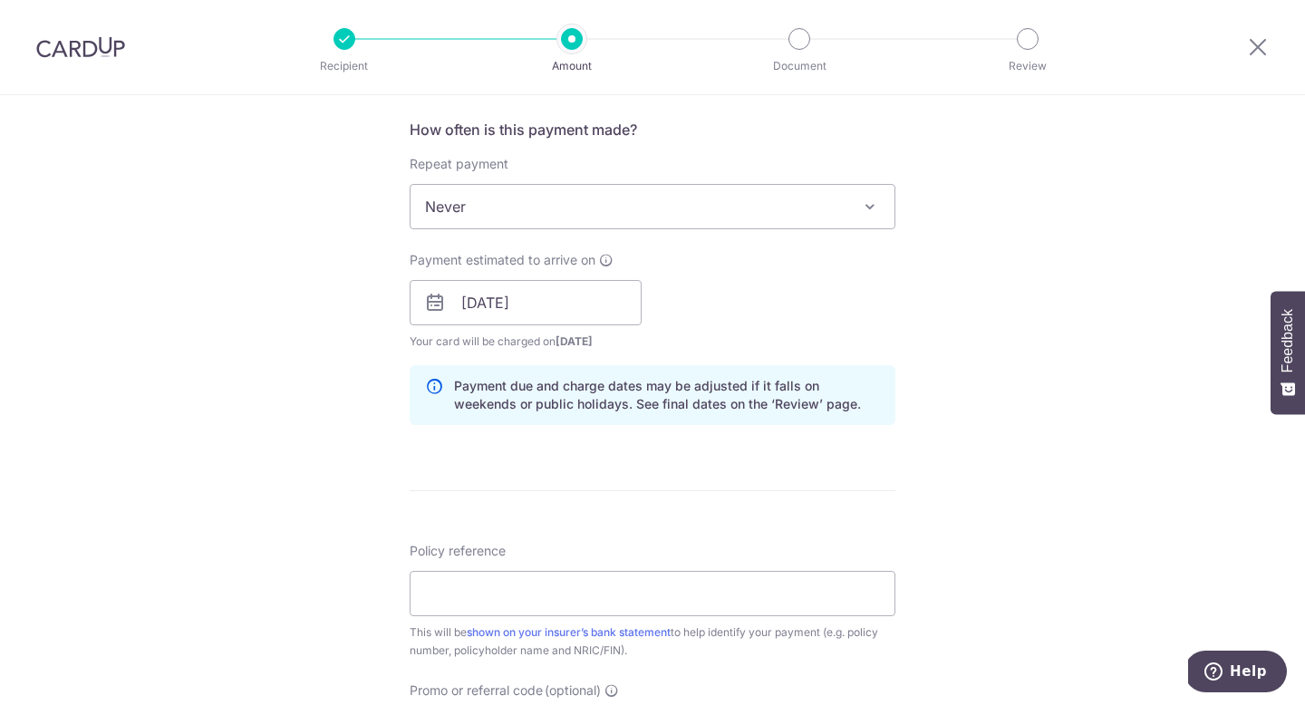
click at [703, 208] on span "Never" at bounding box center [653, 207] width 484 height 44
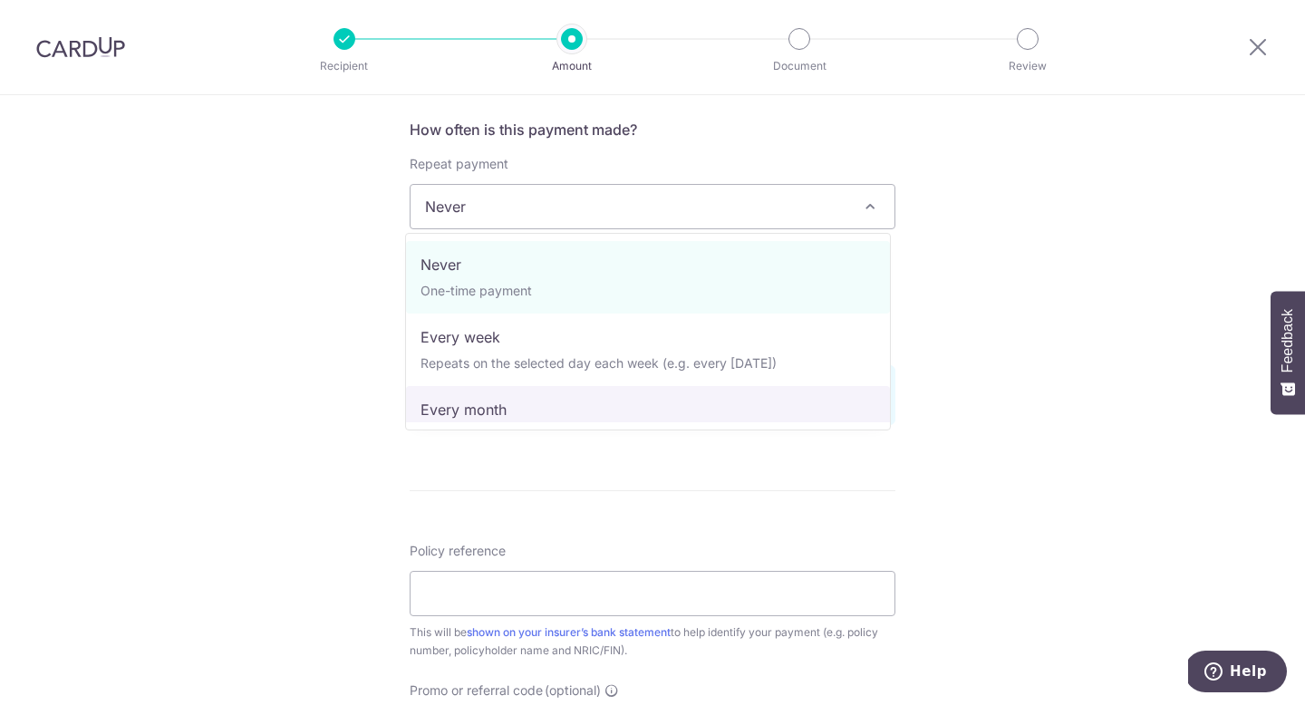
select select "3"
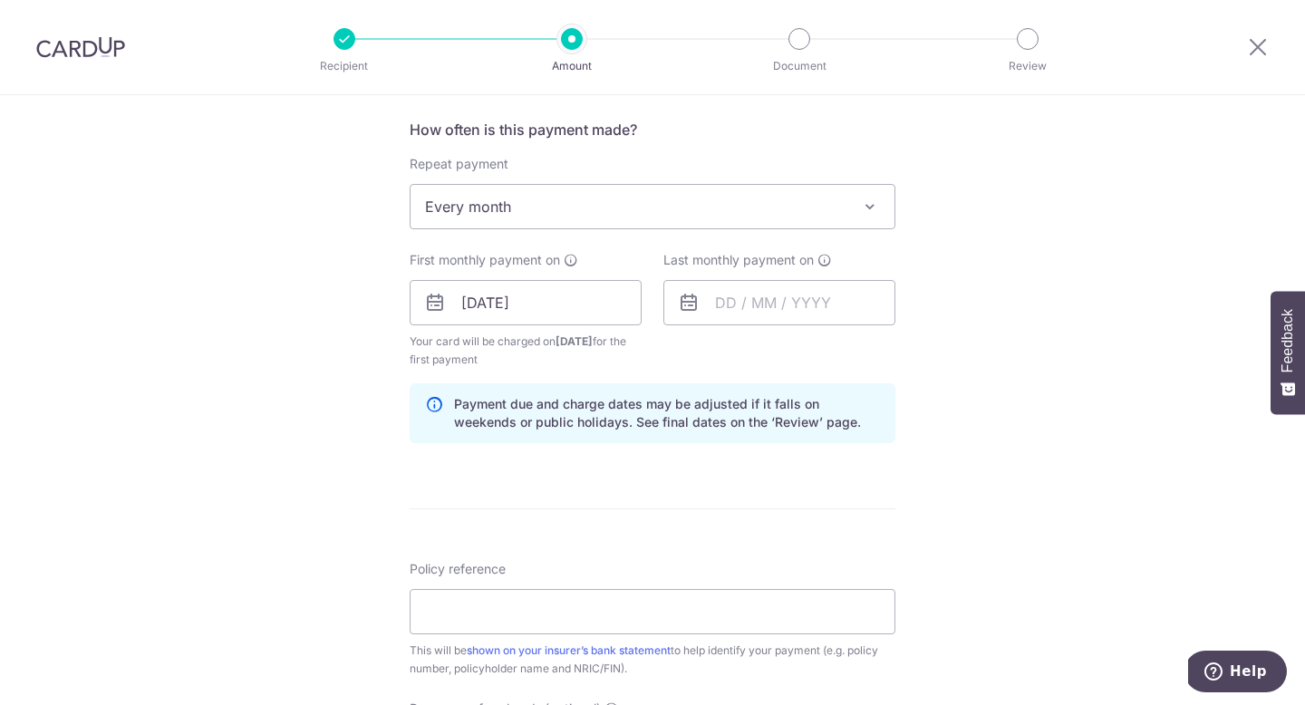
click at [431, 304] on icon at bounding box center [435, 303] width 22 height 22
click at [510, 304] on input "09/10/2025" at bounding box center [526, 302] width 232 height 45
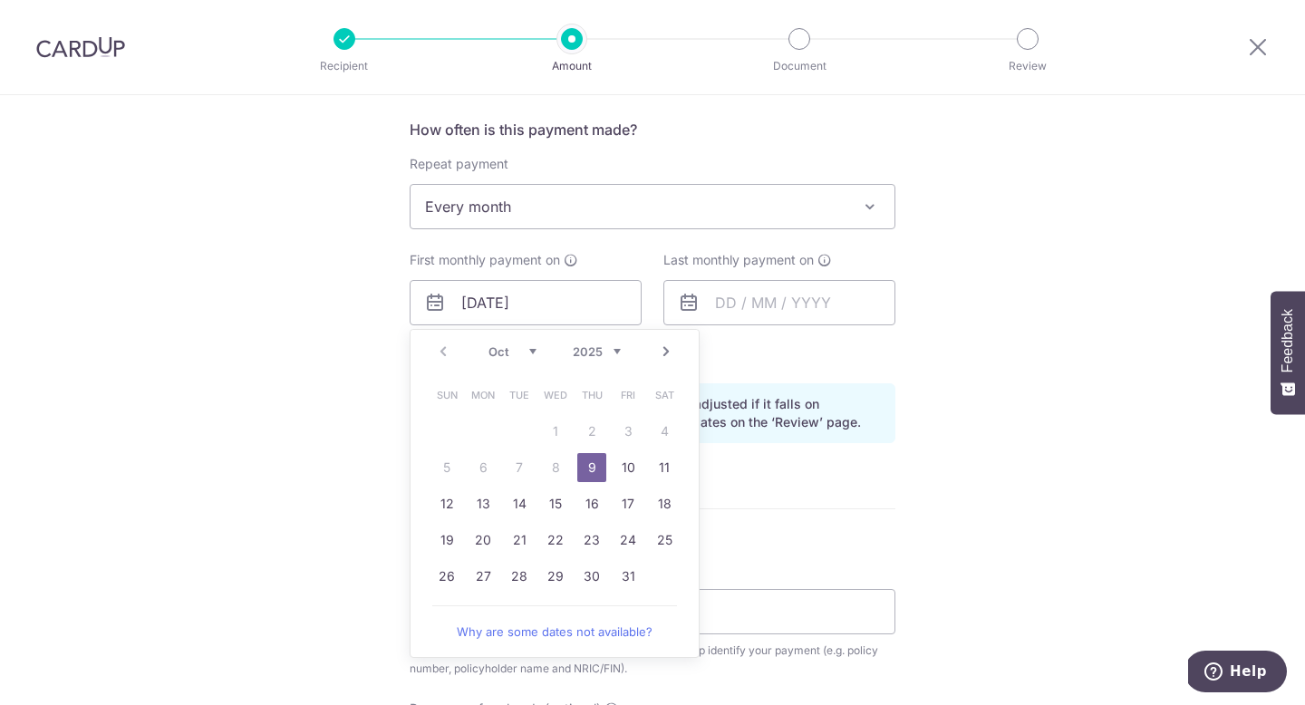
click at [588, 470] on link "9" at bounding box center [591, 467] width 29 height 29
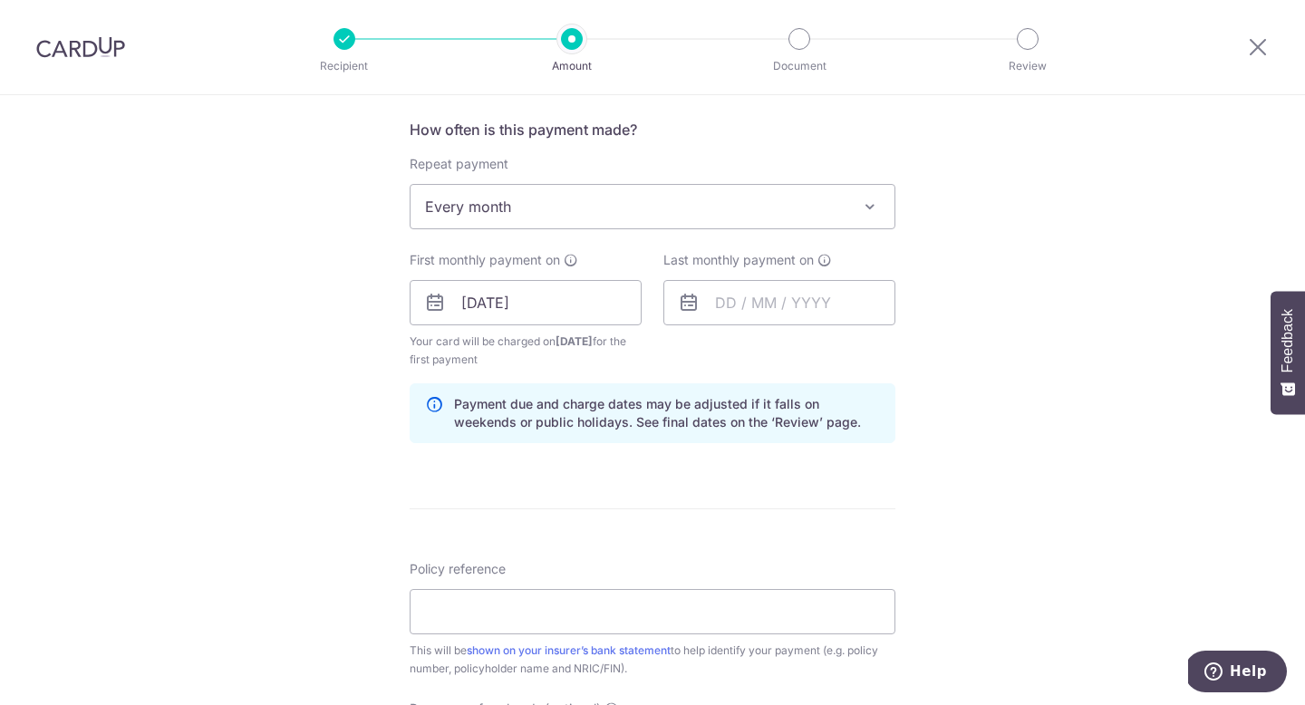
click at [828, 486] on form "Enter payment amount SGD 3,208.50 3208.50 Select Card **** 4308 Add credit card…" at bounding box center [653, 300] width 486 height 1527
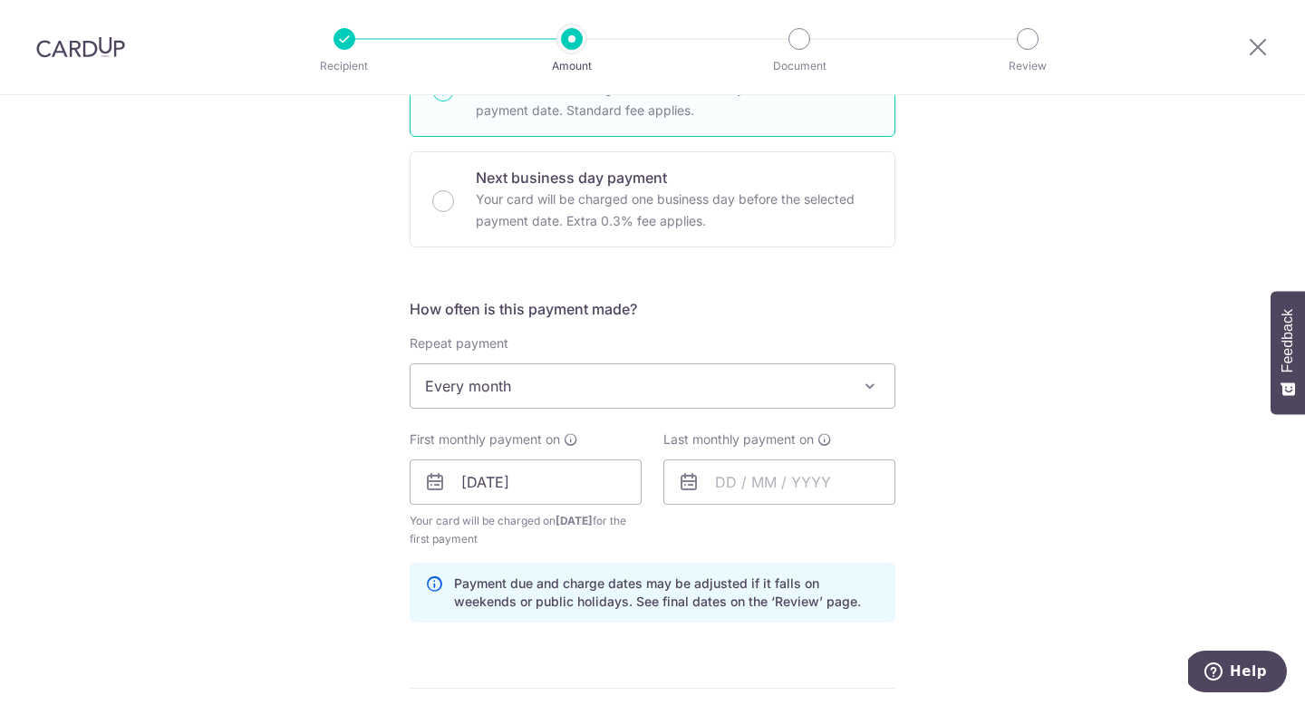
scroll to position [499, 0]
click at [736, 382] on span "Every month" at bounding box center [653, 386] width 484 height 44
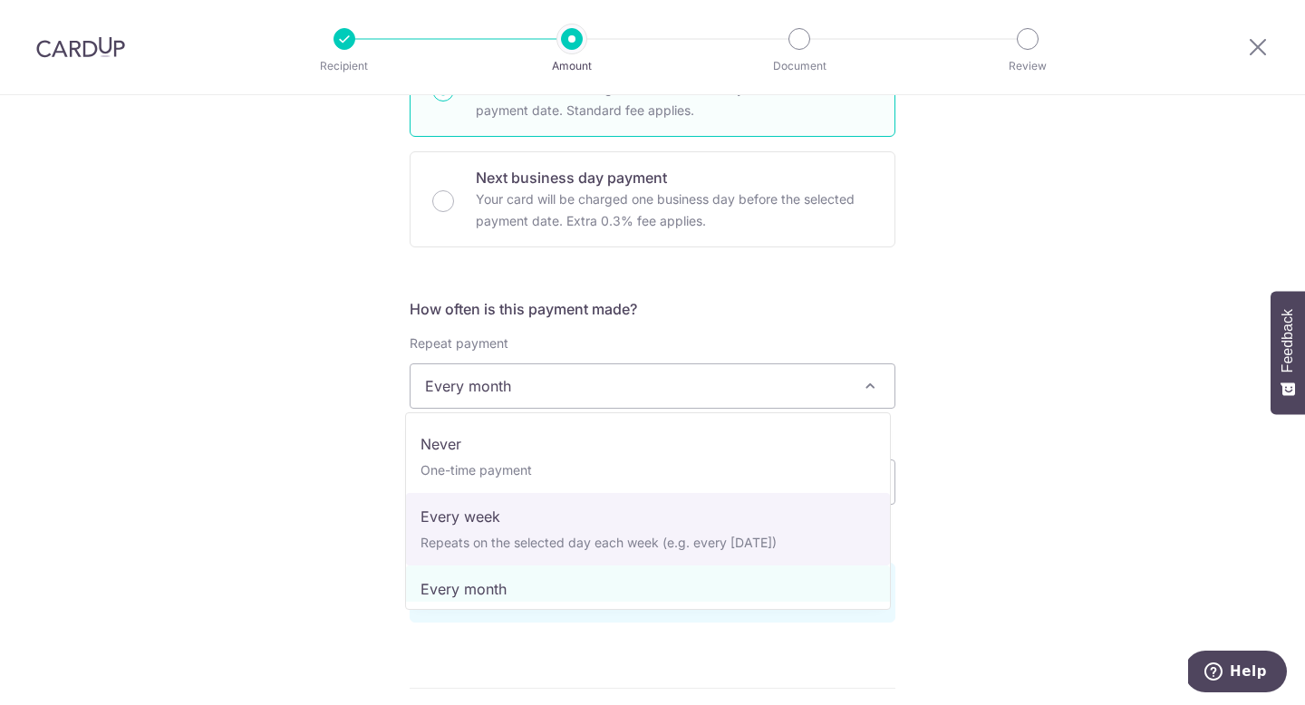
click at [983, 553] on div "Tell us more about your payment Enter payment amount SGD 3,208.50 3208.50 Selec…" at bounding box center [652, 463] width 1305 height 1732
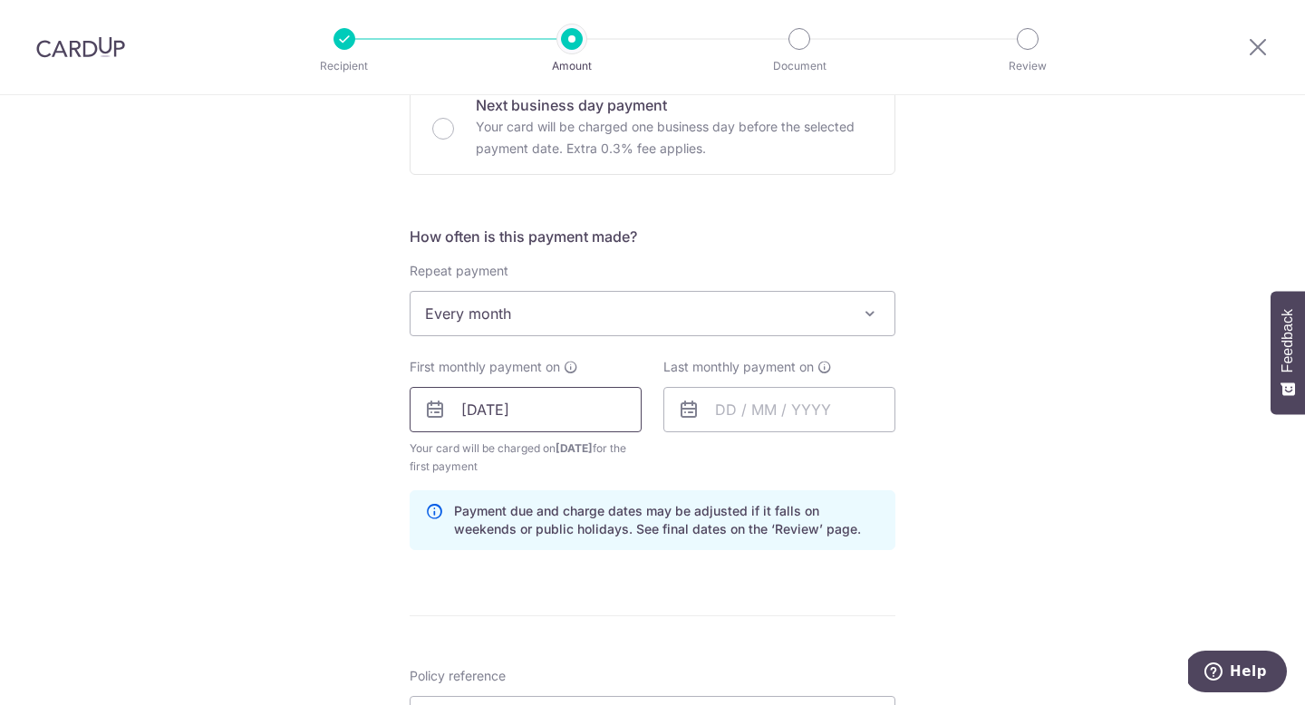
scroll to position [570, 0]
click at [426, 417] on icon at bounding box center [435, 411] width 22 height 22
click at [431, 411] on icon at bounding box center [435, 411] width 22 height 22
click at [449, 409] on input "09/10/2025" at bounding box center [526, 410] width 232 height 45
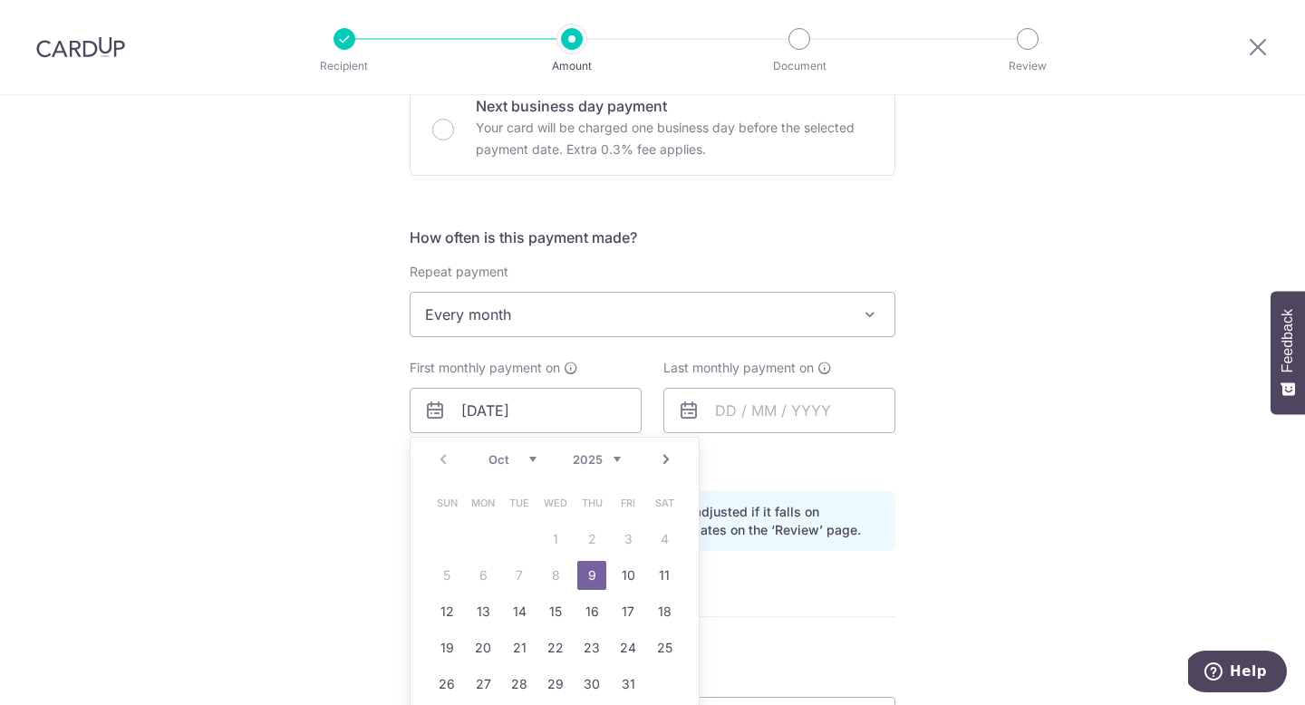
click at [873, 483] on div "How often is this payment made? Repeat payment Never Every week Every month Eve…" at bounding box center [653, 396] width 486 height 339
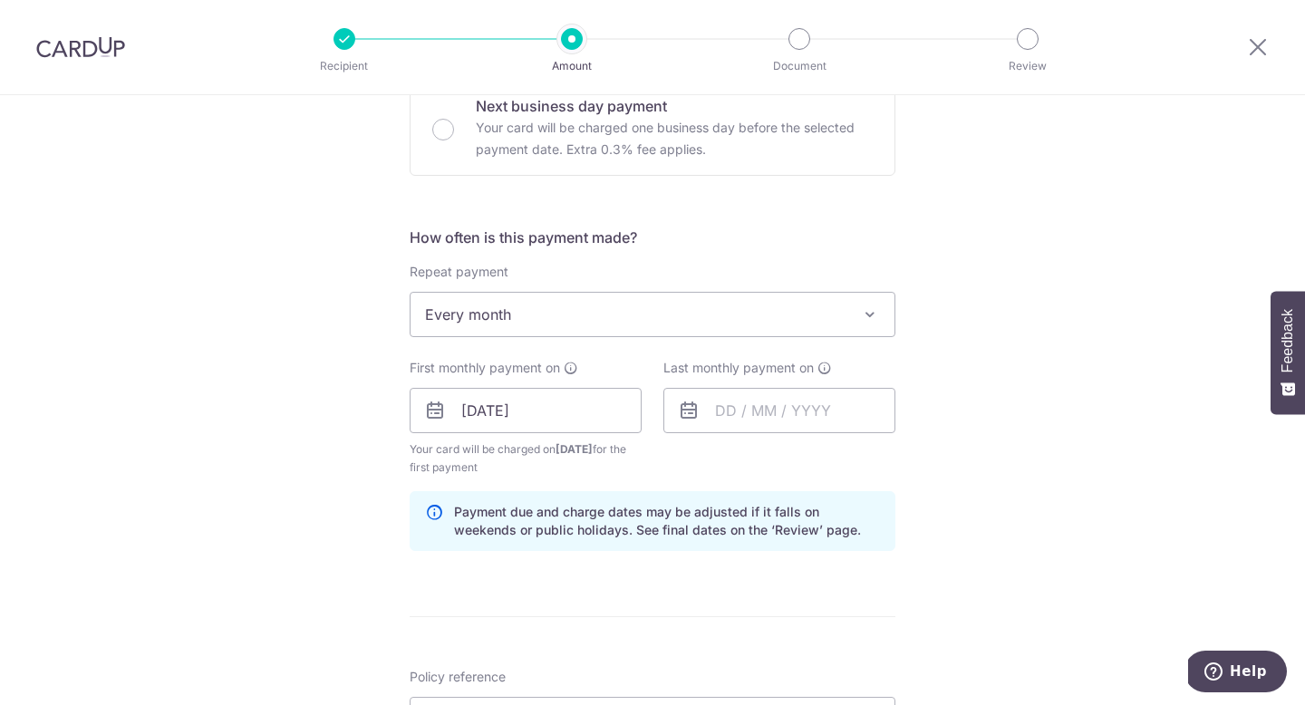
click at [688, 410] on icon at bounding box center [689, 411] width 22 height 22
click at [750, 412] on input "text" at bounding box center [779, 410] width 232 height 45
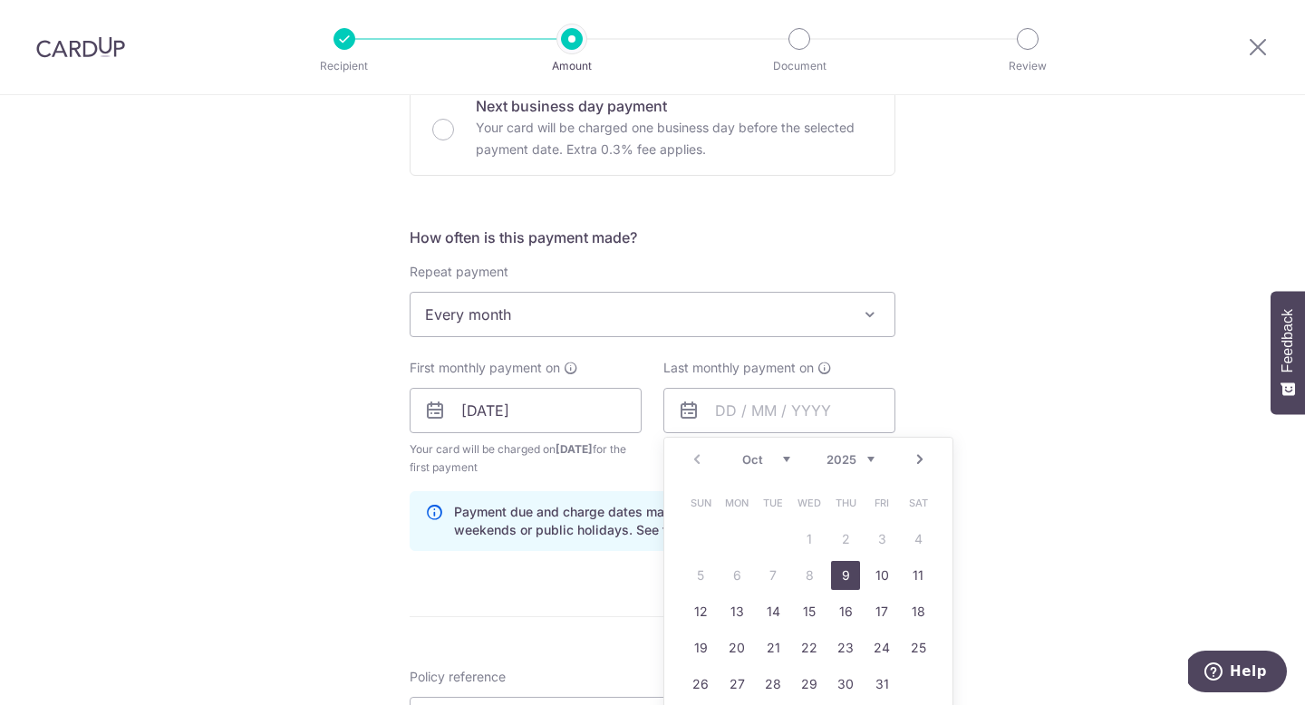
click at [848, 568] on link "9" at bounding box center [845, 575] width 29 height 29
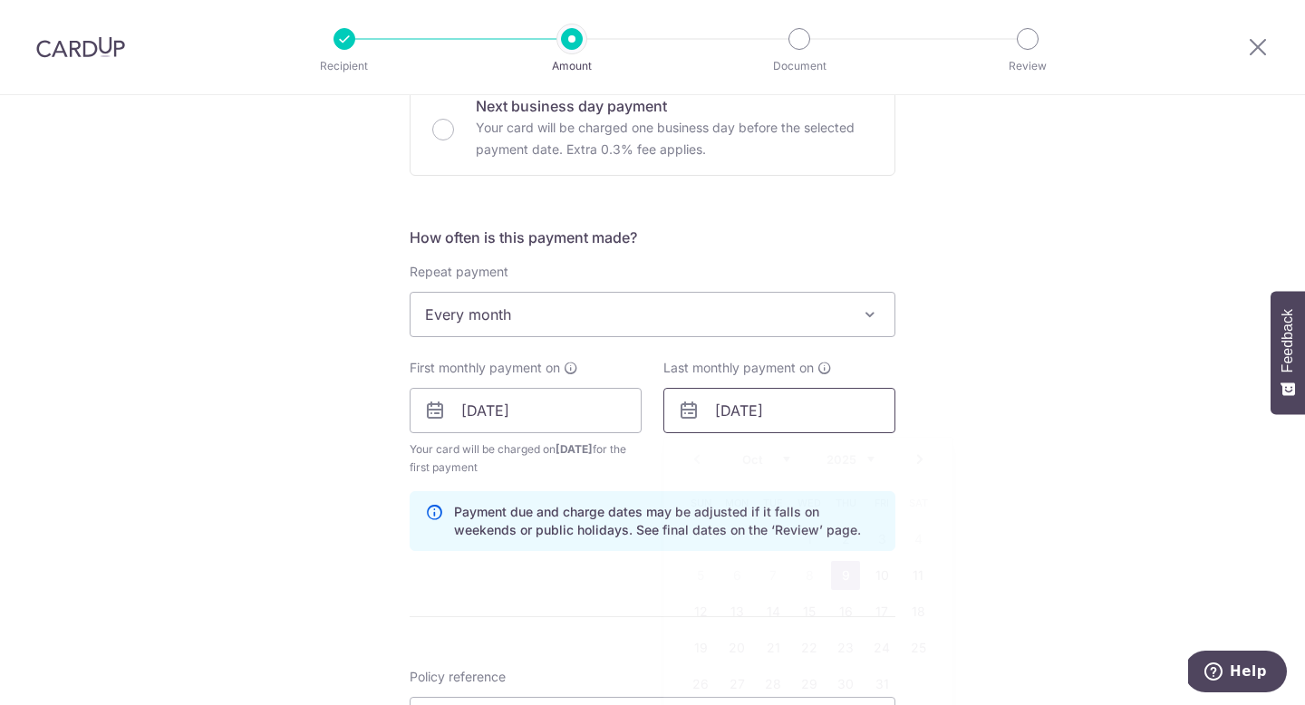
click at [788, 431] on input "09/10/2025" at bounding box center [779, 410] width 232 height 45
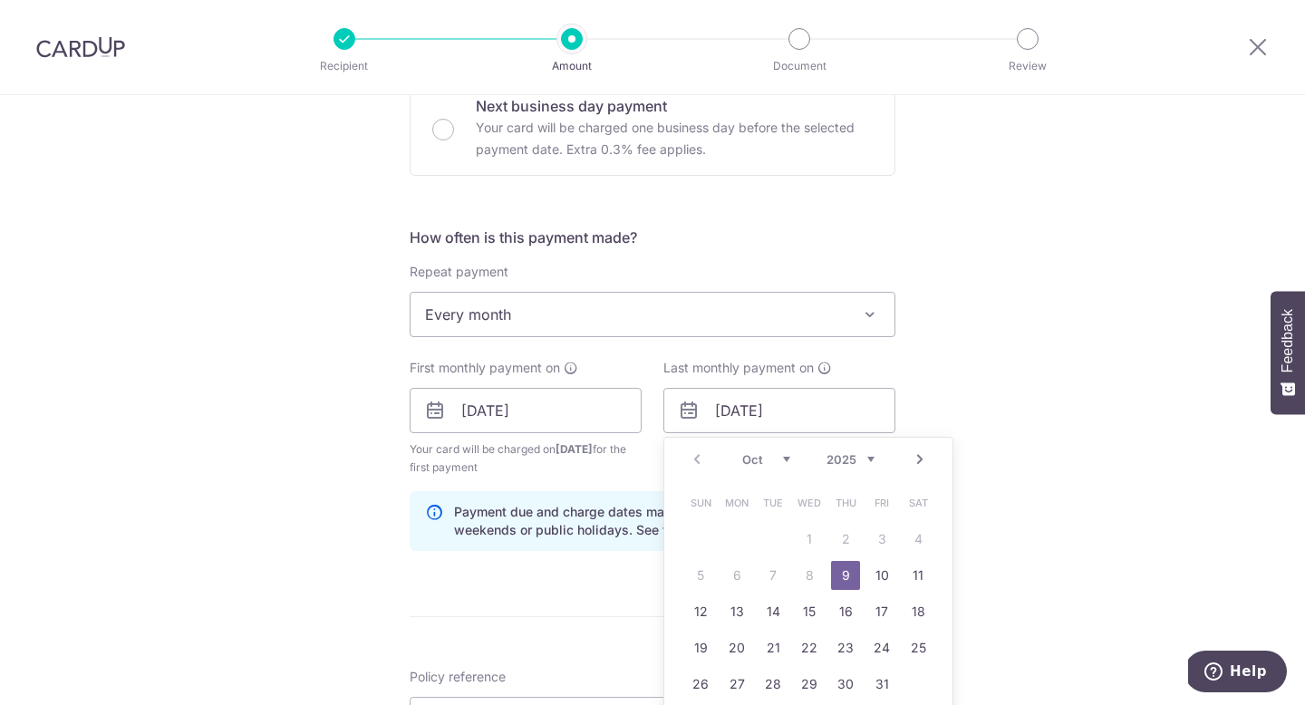
click at [915, 462] on link "Next" at bounding box center [920, 460] width 22 height 22
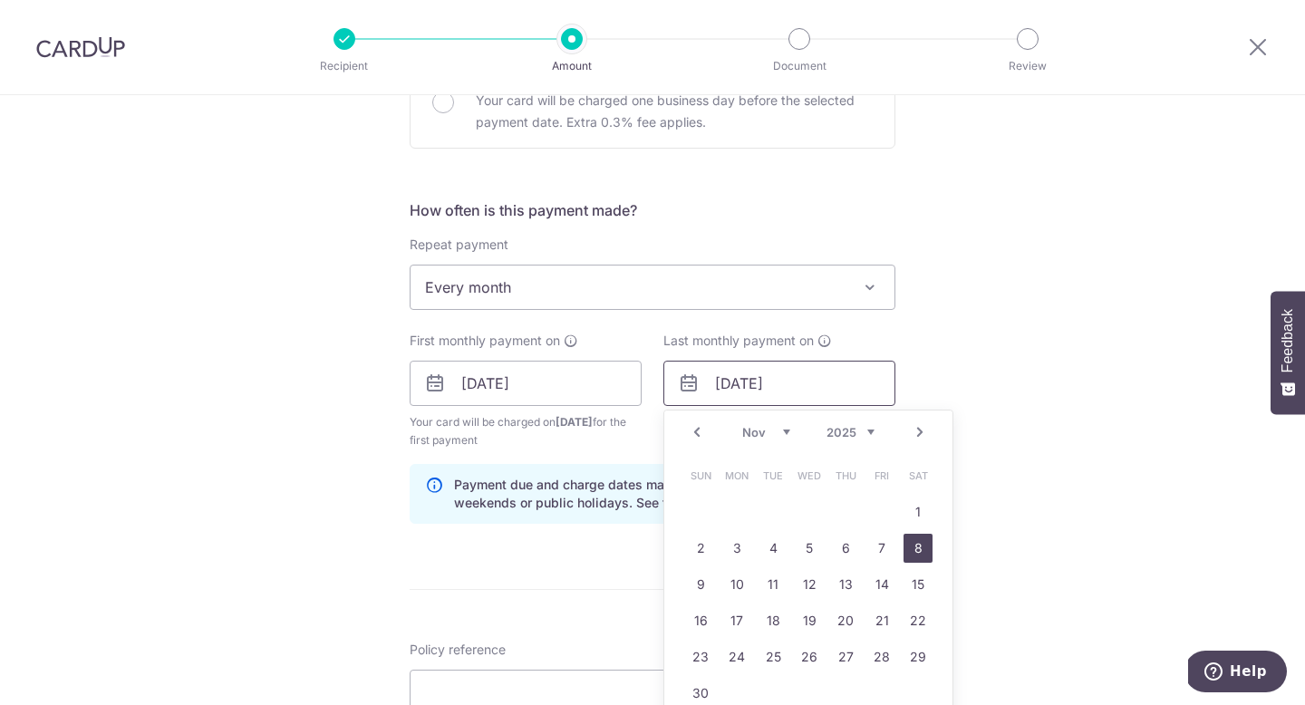
scroll to position [635, 0]
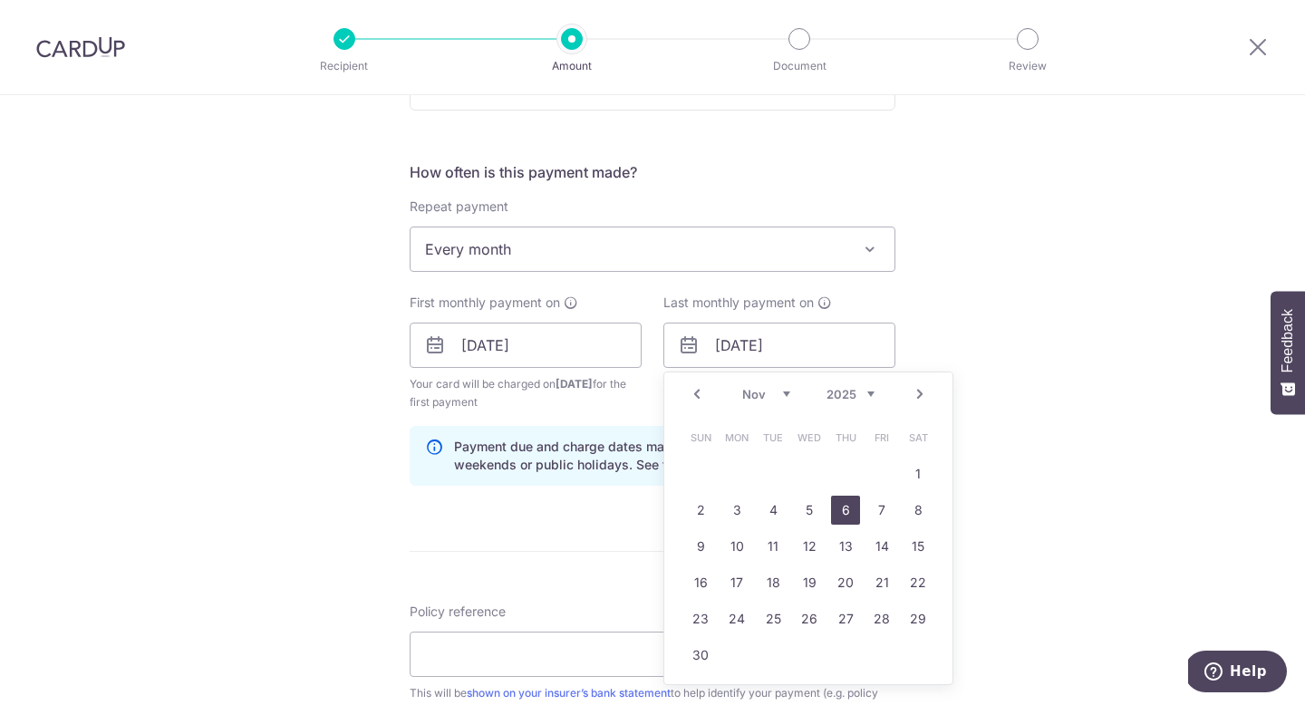
click at [854, 518] on link "6" at bounding box center [845, 510] width 29 height 29
type input "06/11/2025"
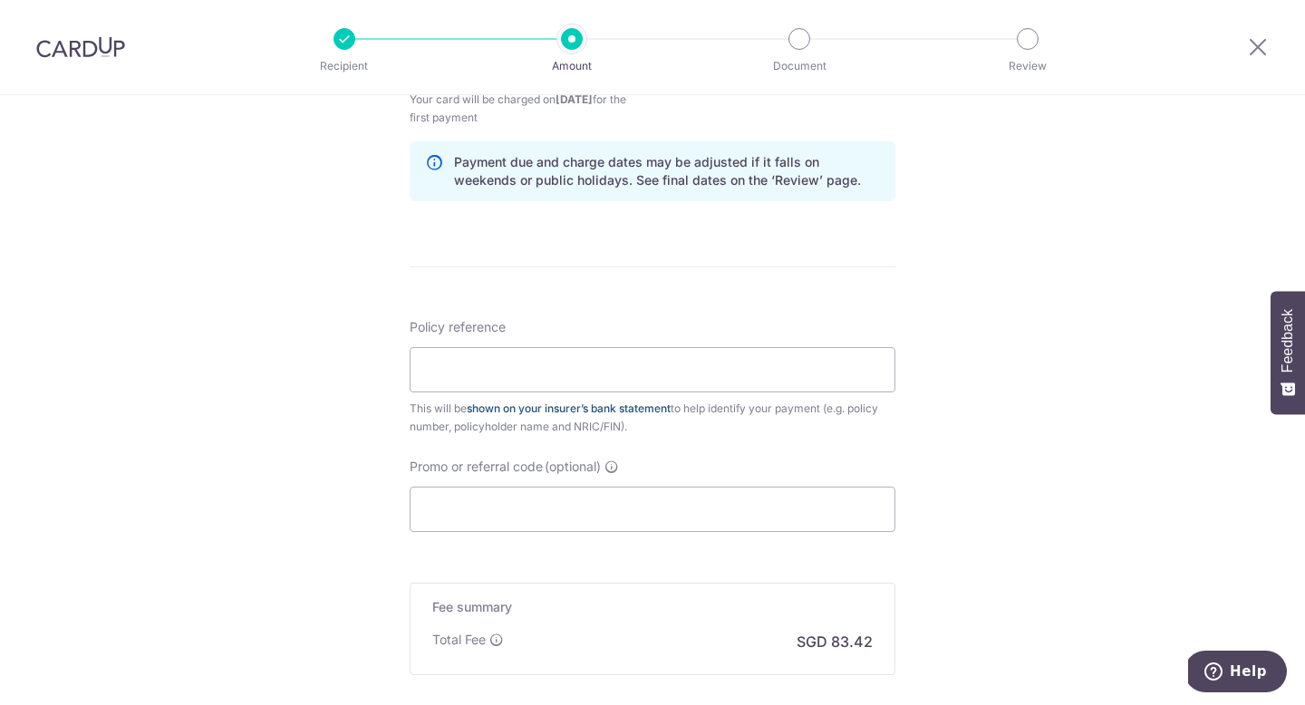
scroll to position [922, 0]
click at [595, 373] on input "Policy reference" at bounding box center [653, 367] width 486 height 45
click at [897, 454] on div "Tell us more about your payment Enter payment amount SGD 3,208.50 3208.50 Selec…" at bounding box center [652, 39] width 1305 height 1732
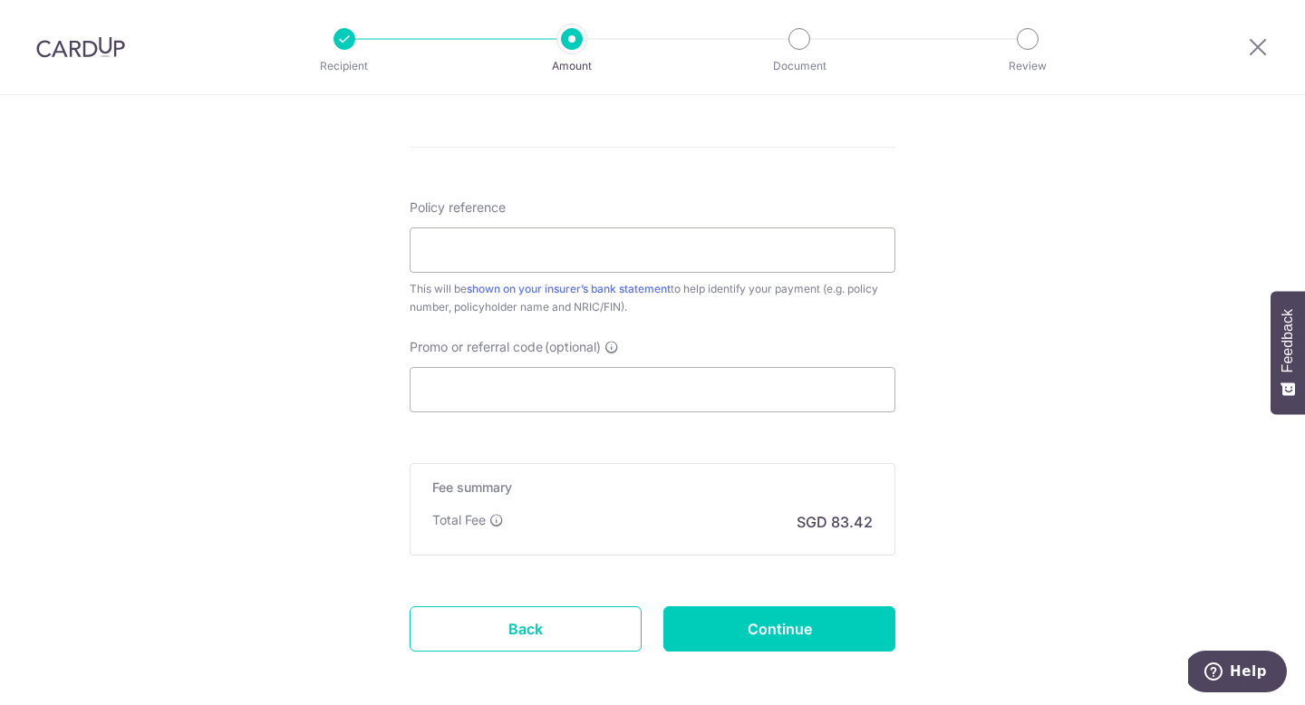
scroll to position [1052, 0]
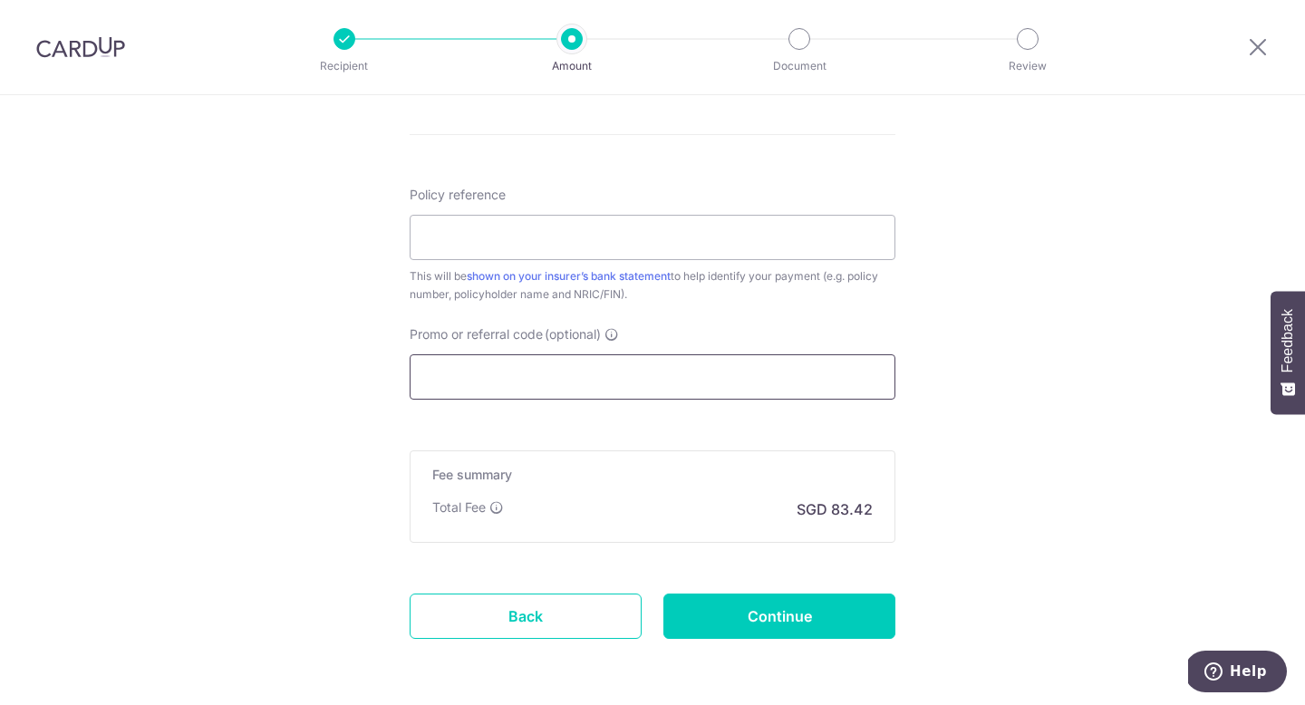
click at [688, 392] on input "Promo or referral code (optional)" at bounding box center [653, 376] width 486 height 45
paste input "REC185"
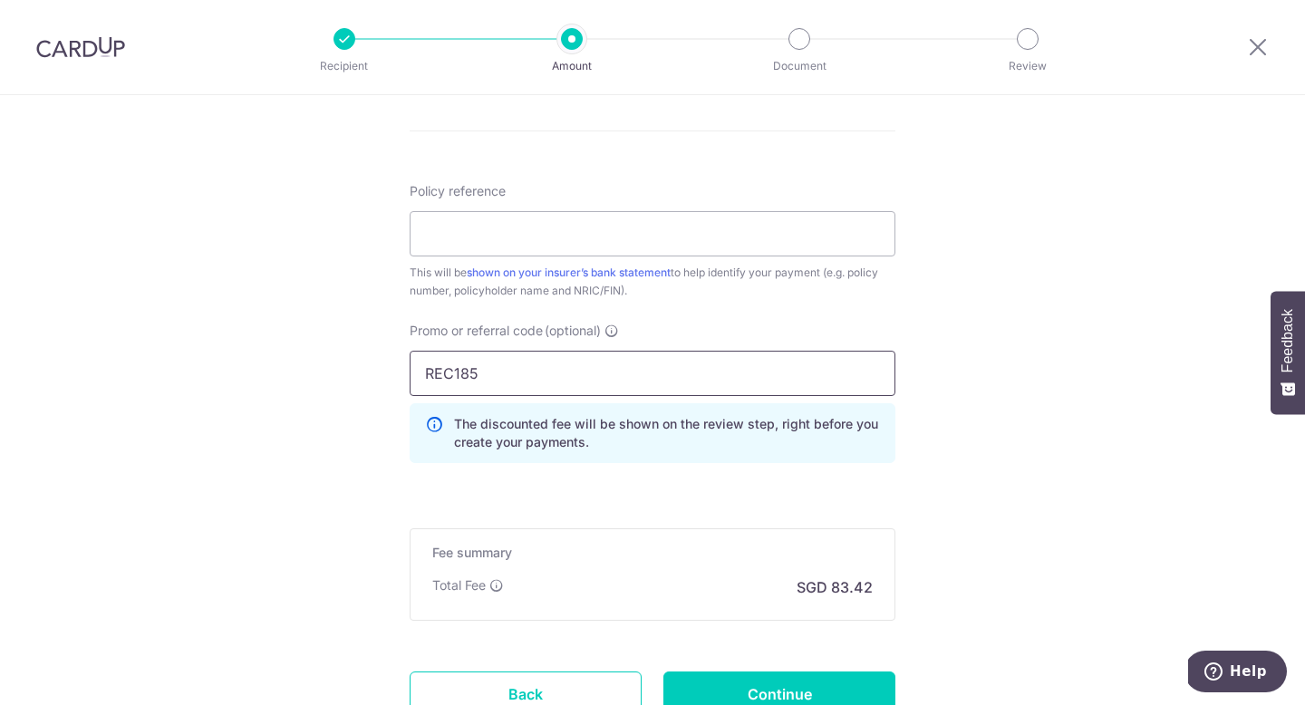
type input "REC185"
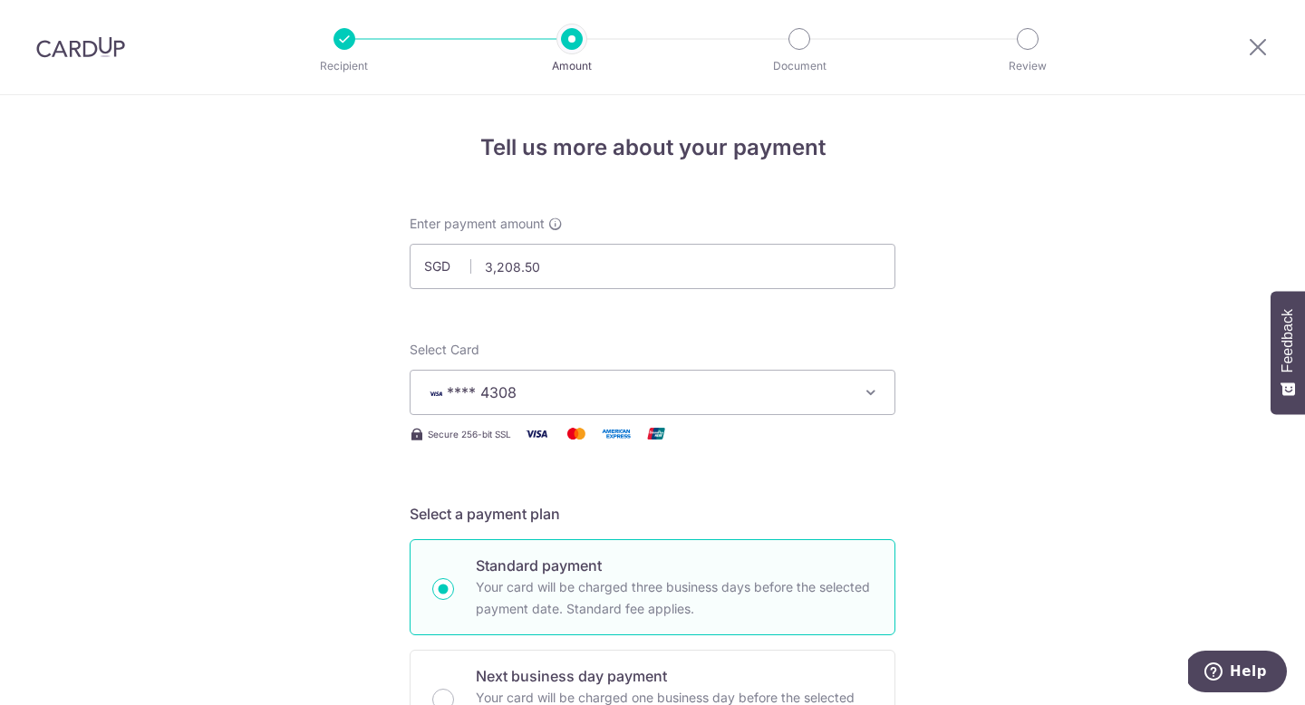
click at [78, 42] on img at bounding box center [80, 47] width 89 height 22
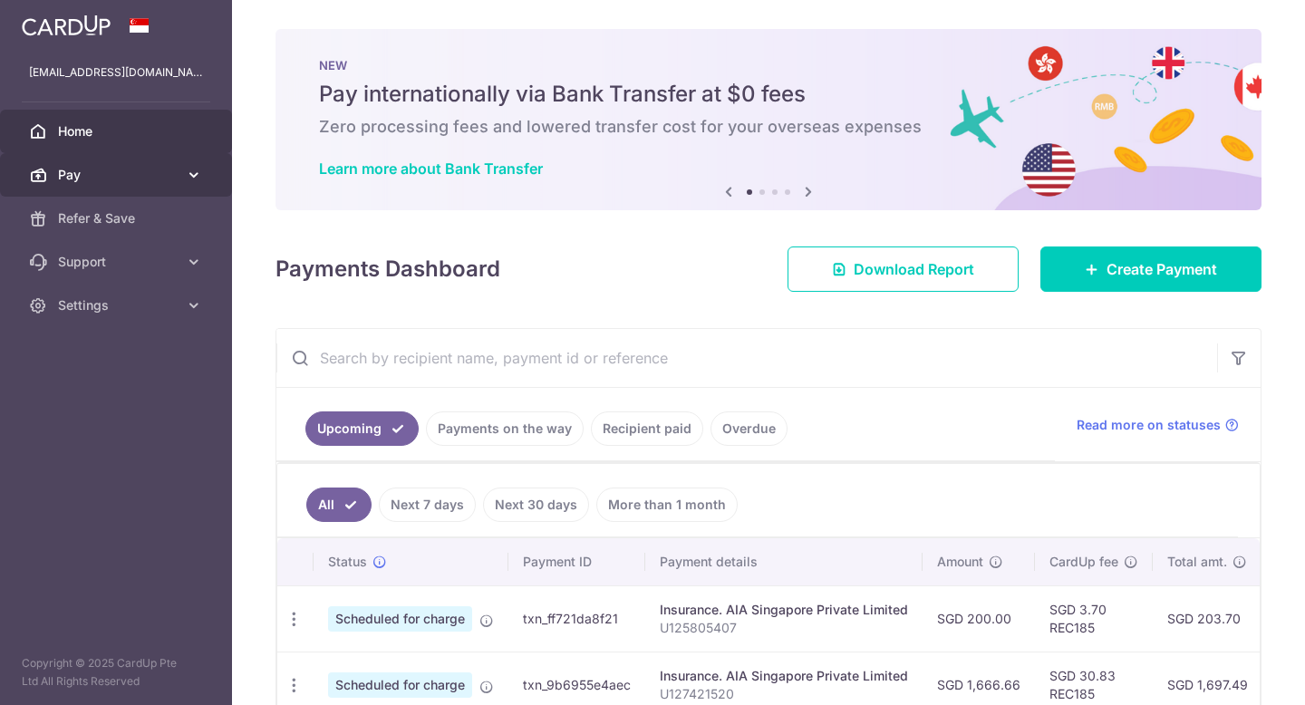
click at [199, 179] on icon at bounding box center [194, 175] width 18 height 18
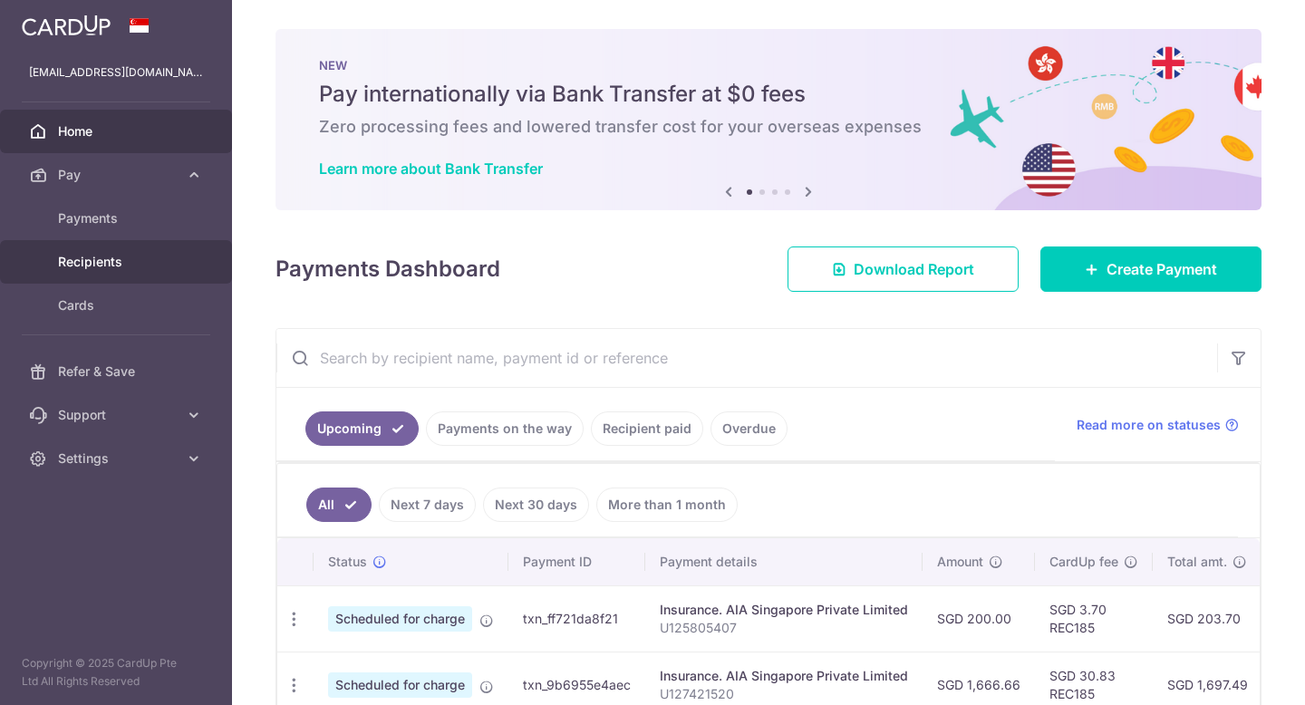
click at [108, 274] on link "Recipients" at bounding box center [116, 262] width 232 height 44
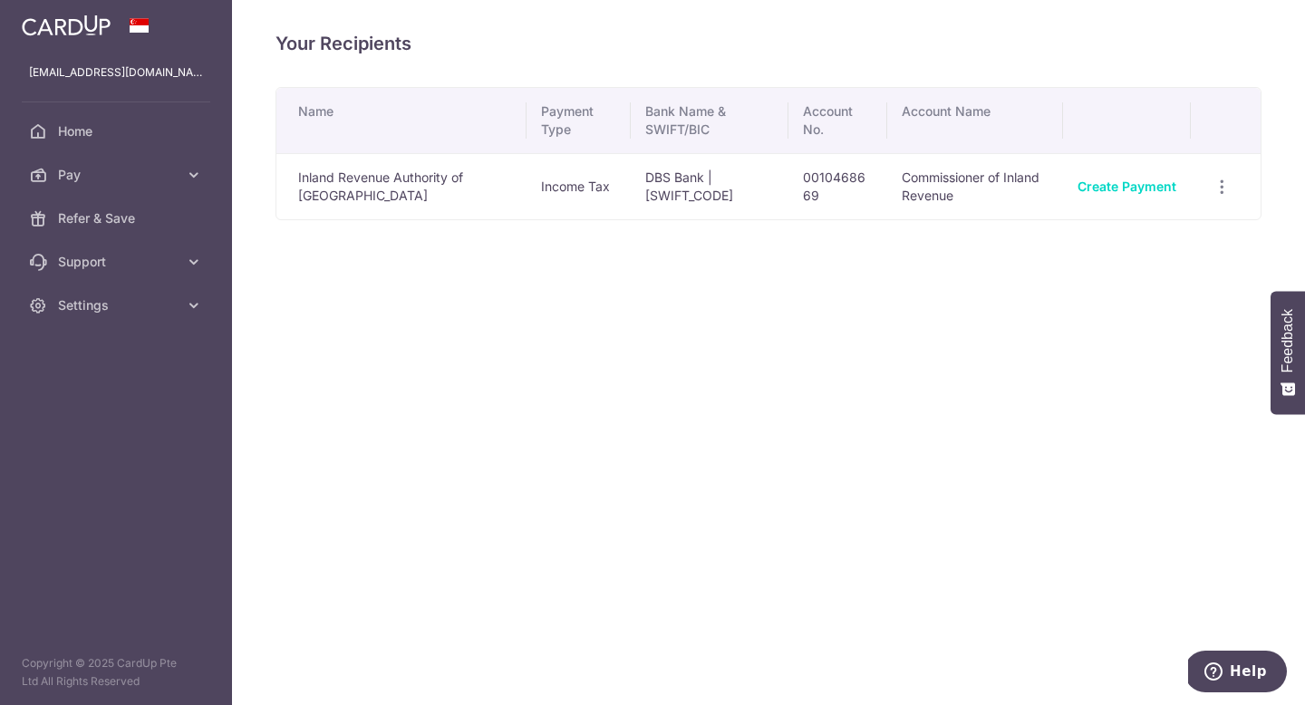
click at [596, 265] on div "Your Recipients Name Payment Type Bank Name & SWIFT/BIC Account No. Account Nam…" at bounding box center [768, 352] width 1073 height 705
click at [152, 176] on span "Pay" at bounding box center [118, 175] width 120 height 18
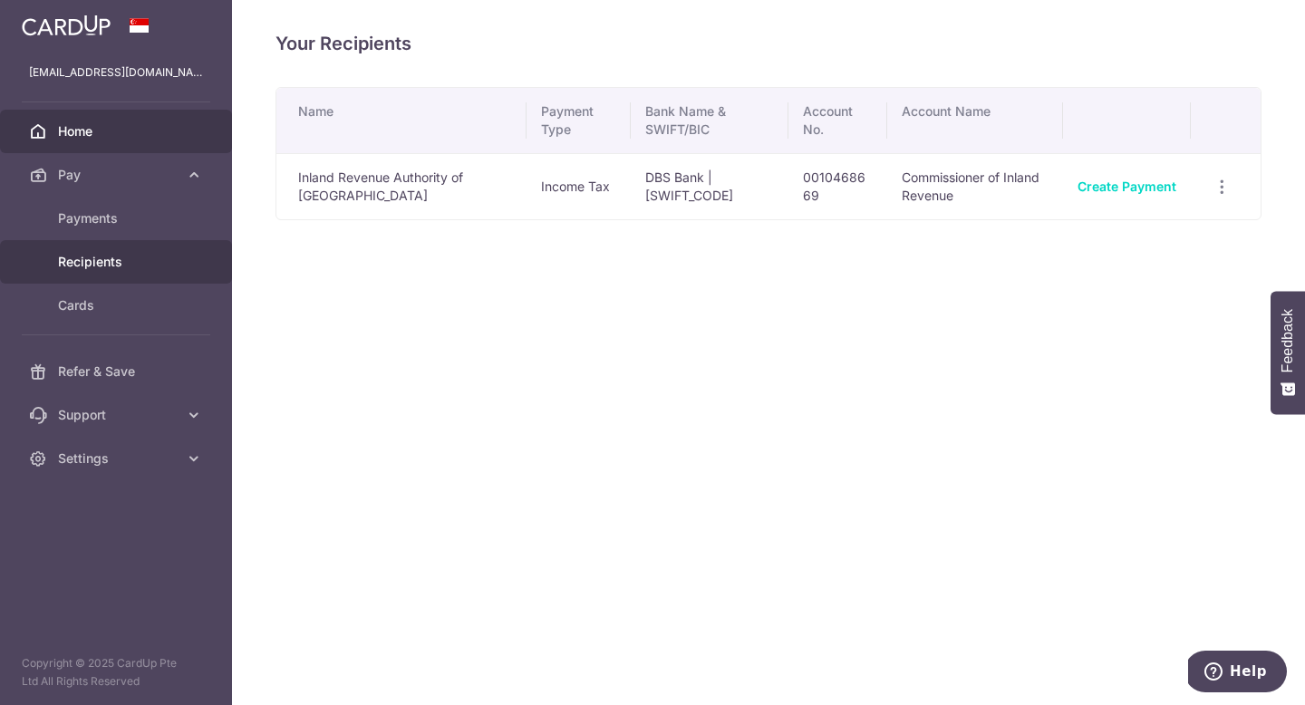
click at [97, 137] on span "Home" at bounding box center [118, 131] width 120 height 18
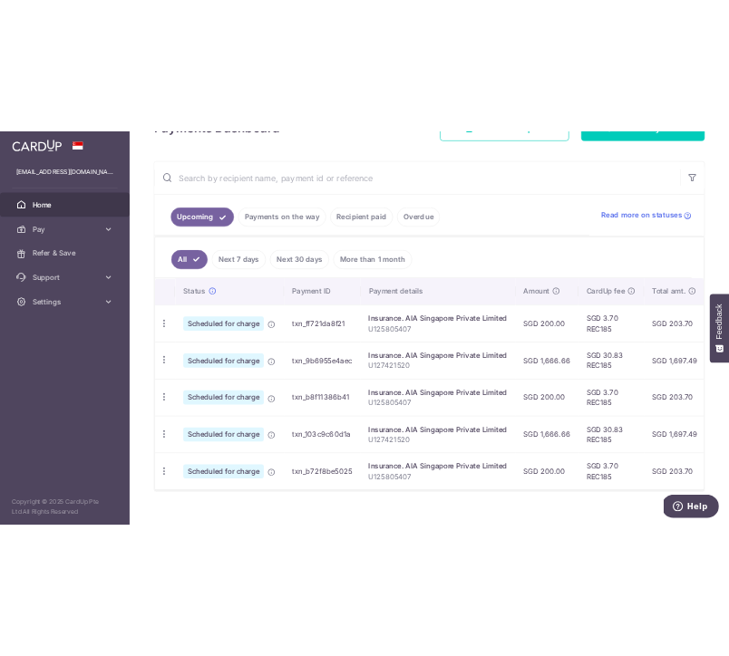
scroll to position [332, 0]
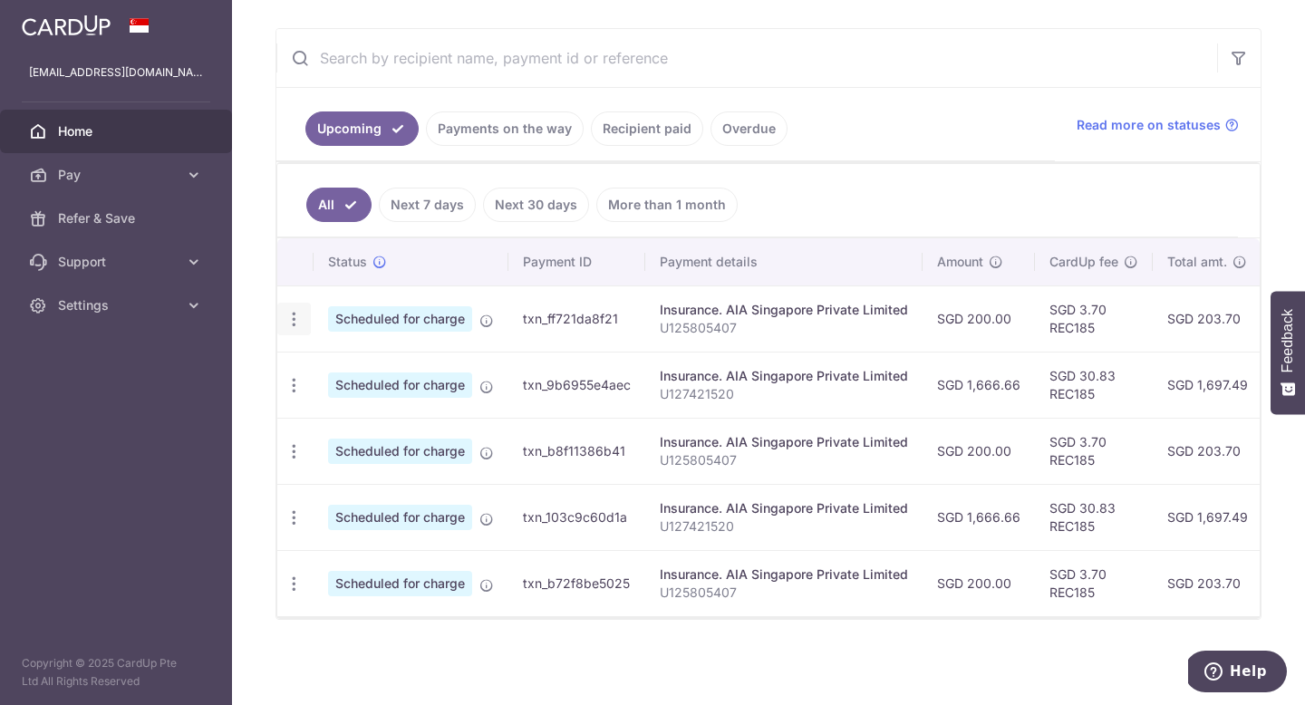
click at [293, 312] on icon "button" at bounding box center [294, 319] width 19 height 19
click at [863, 164] on ul "All Next 7 days Next 30 days More than 1 month" at bounding box center [757, 200] width 961 height 73
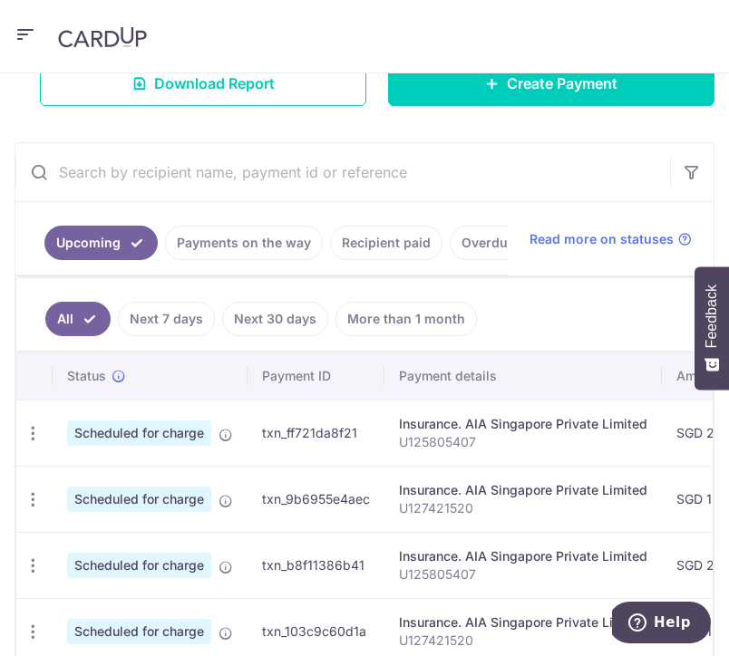
scroll to position [328, 0]
